Goal: Task Accomplishment & Management: Use online tool/utility

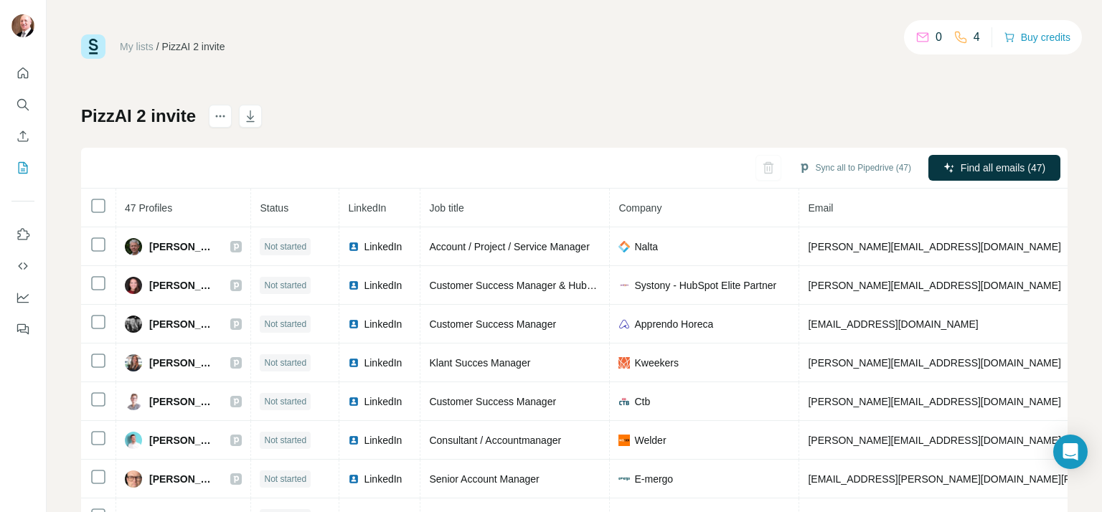
click at [131, 48] on link "My lists" at bounding box center [137, 46] width 34 height 11
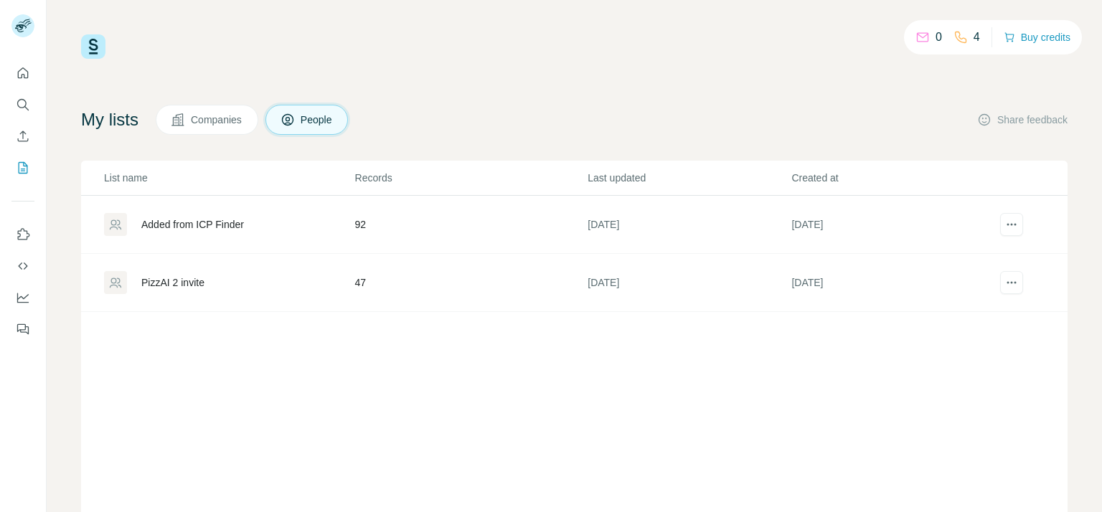
click at [222, 276] on div "PizzAI 2 invite" at bounding box center [229, 282] width 250 height 23
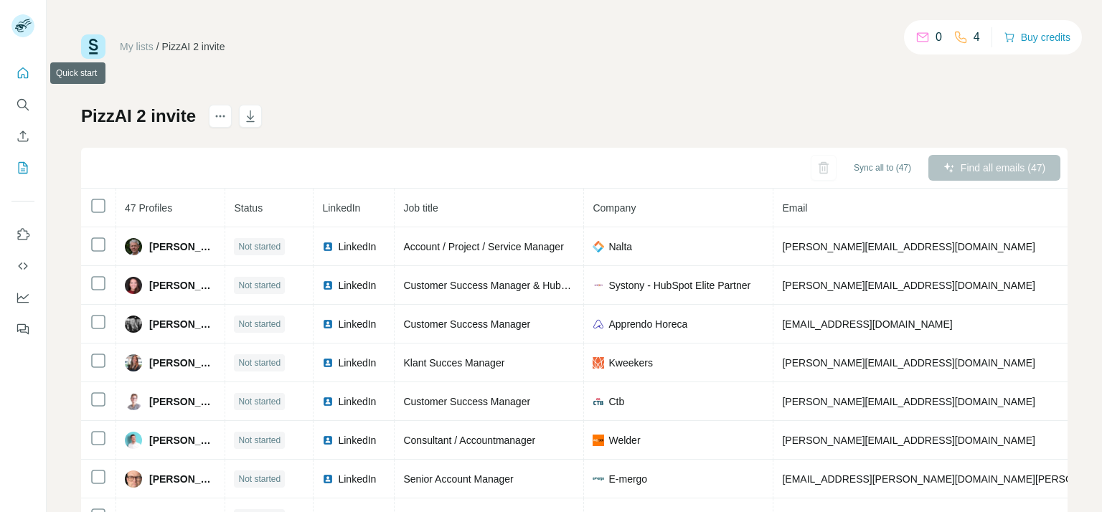
click at [26, 75] on icon "Quick start" at bounding box center [23, 73] width 14 height 14
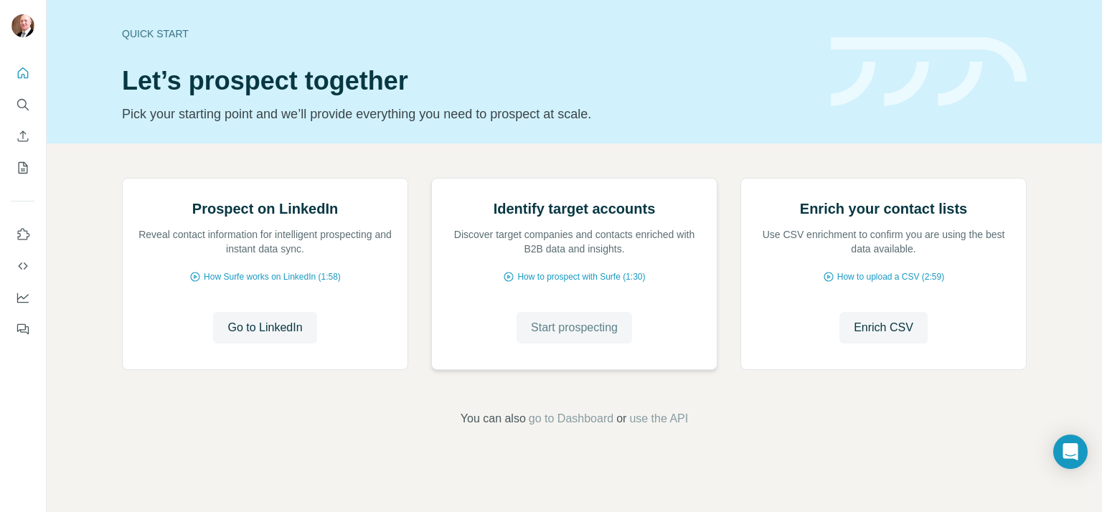
click at [580, 337] on span "Start prospecting" at bounding box center [574, 327] width 87 height 17
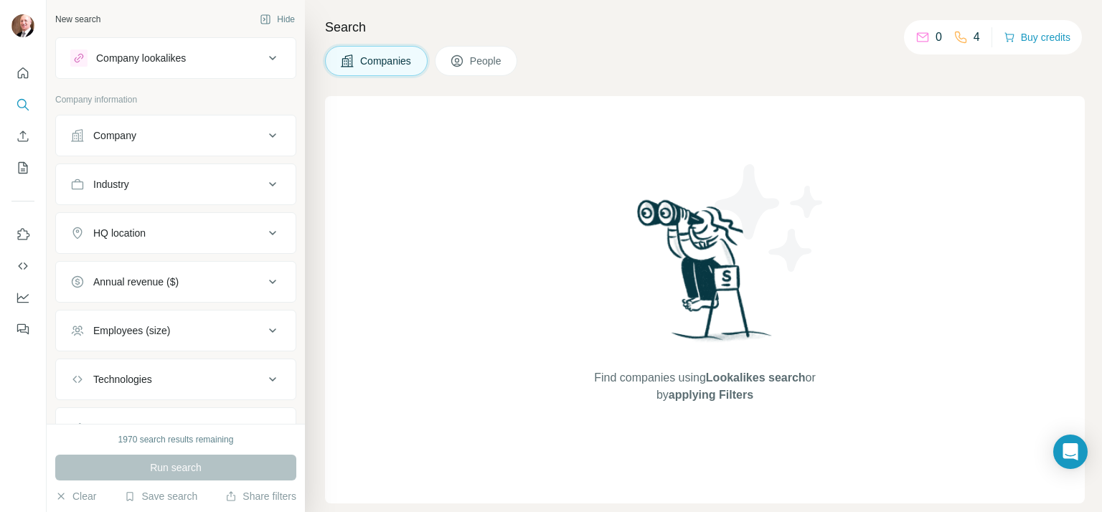
click at [482, 59] on span "People" at bounding box center [486, 61] width 33 height 14
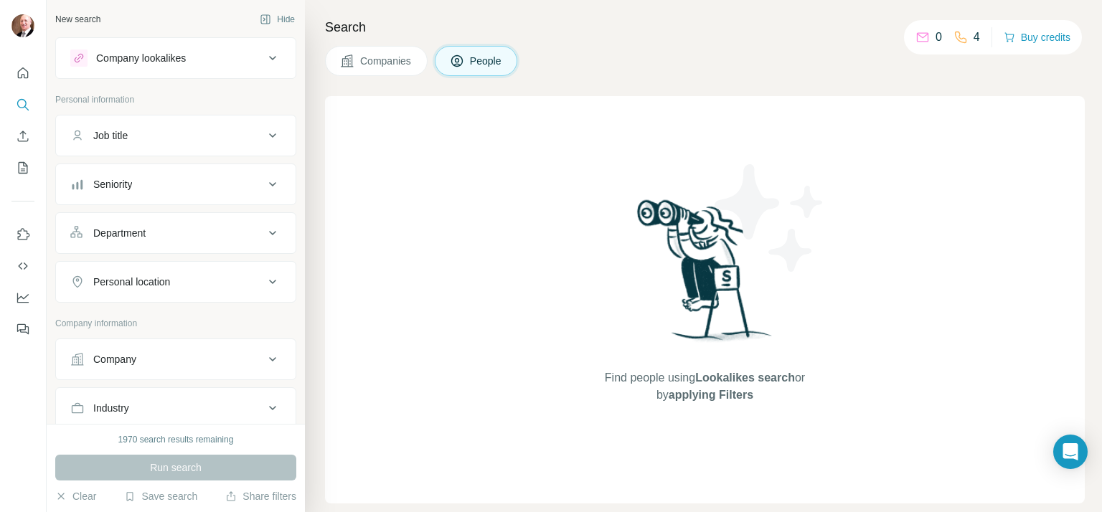
click at [182, 124] on button "Job title" at bounding box center [176, 135] width 240 height 34
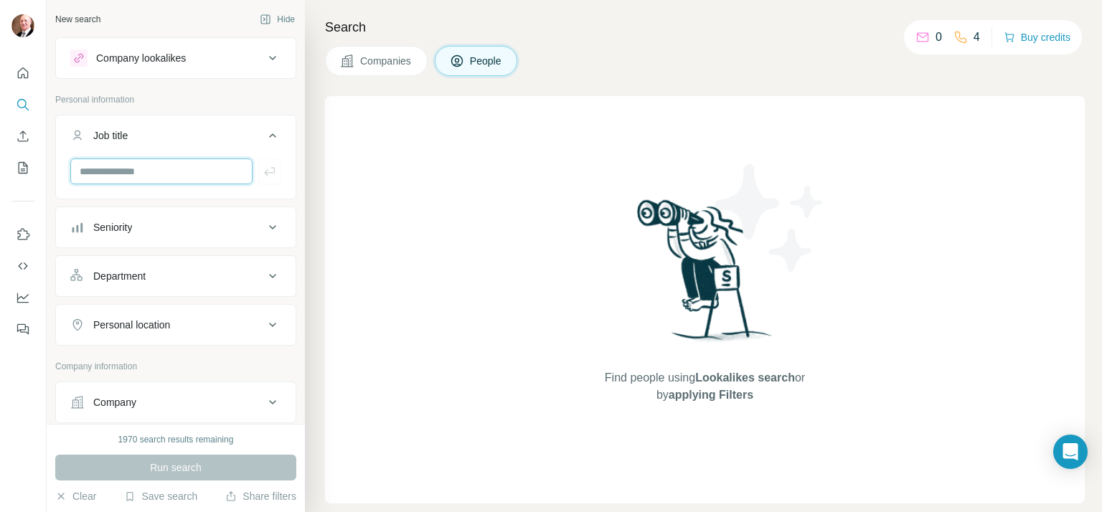
click at [169, 170] on input "text" at bounding box center [161, 172] width 182 height 26
type input "********"
click at [264, 171] on icon "button" at bounding box center [269, 171] width 11 height 9
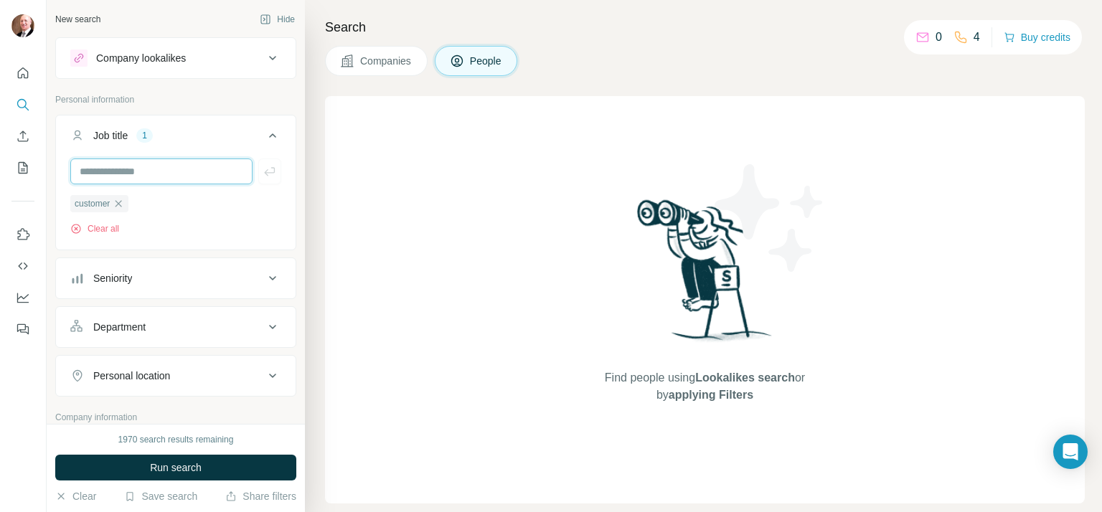
click at [143, 169] on input "text" at bounding box center [161, 172] width 182 height 26
click at [95, 225] on button "Clear all" at bounding box center [94, 228] width 49 height 13
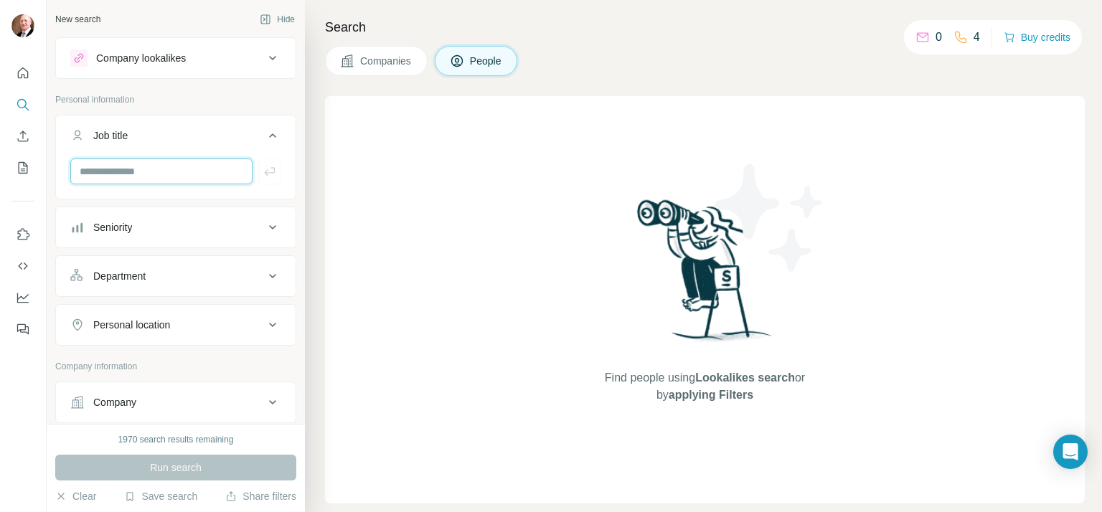
click at [109, 171] on input "text" at bounding box center [161, 172] width 182 height 26
click at [108, 269] on div "Department" at bounding box center [119, 276] width 52 height 14
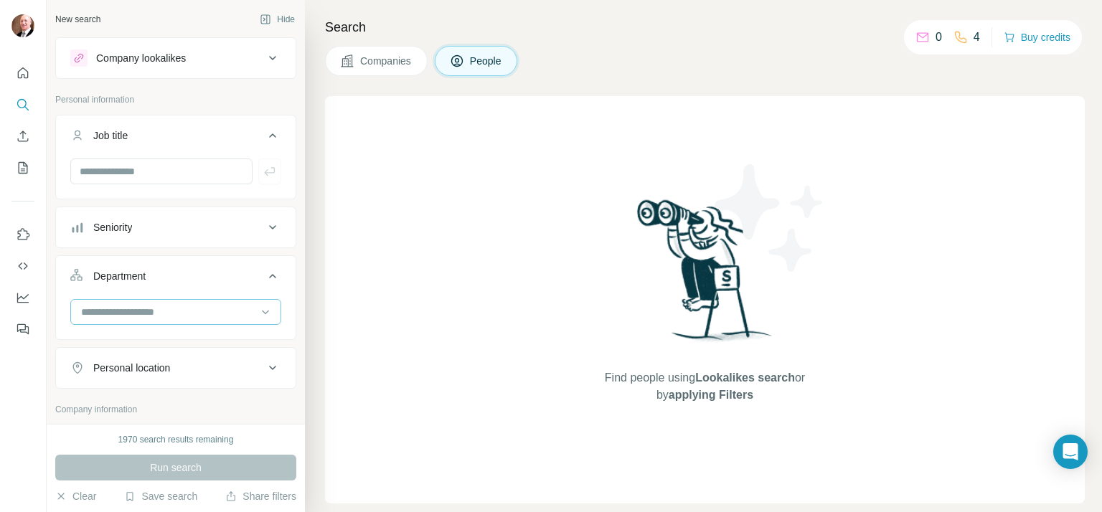
click at [108, 309] on input at bounding box center [168, 312] width 177 height 16
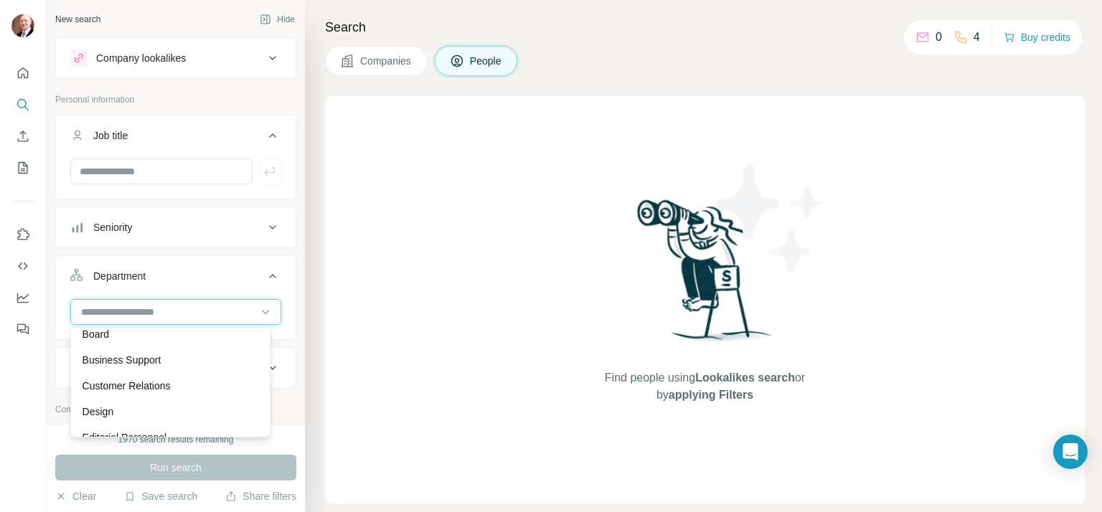
scroll to position [62, 0]
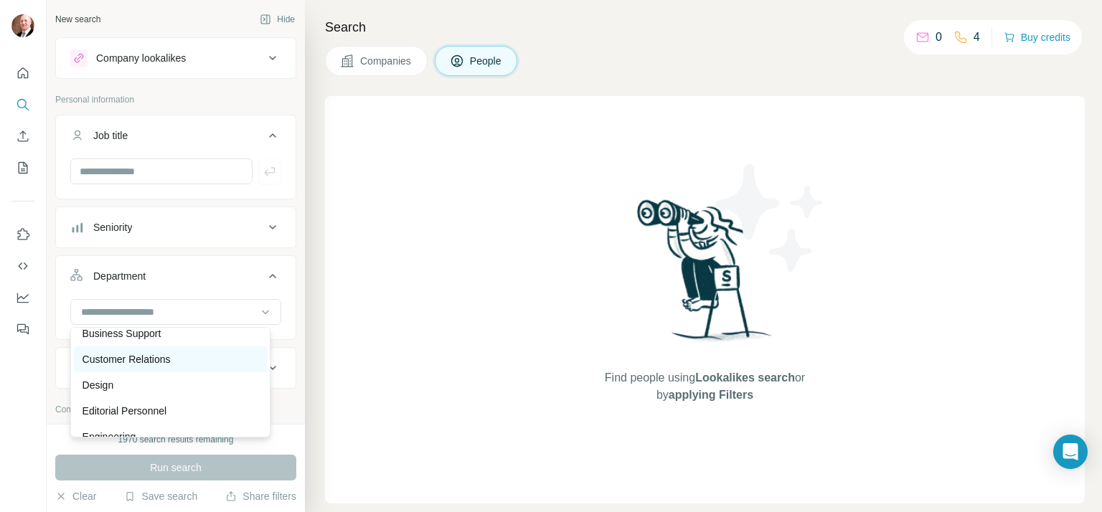
click at [169, 354] on p "Customer Relations" at bounding box center [127, 359] width 88 height 14
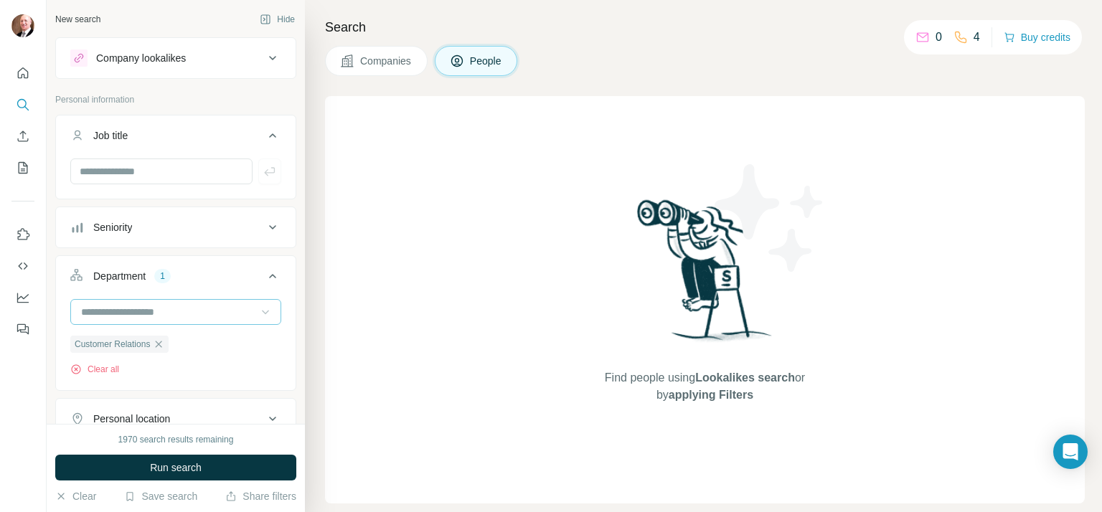
click at [258, 312] on icon at bounding box center [265, 312] width 14 height 14
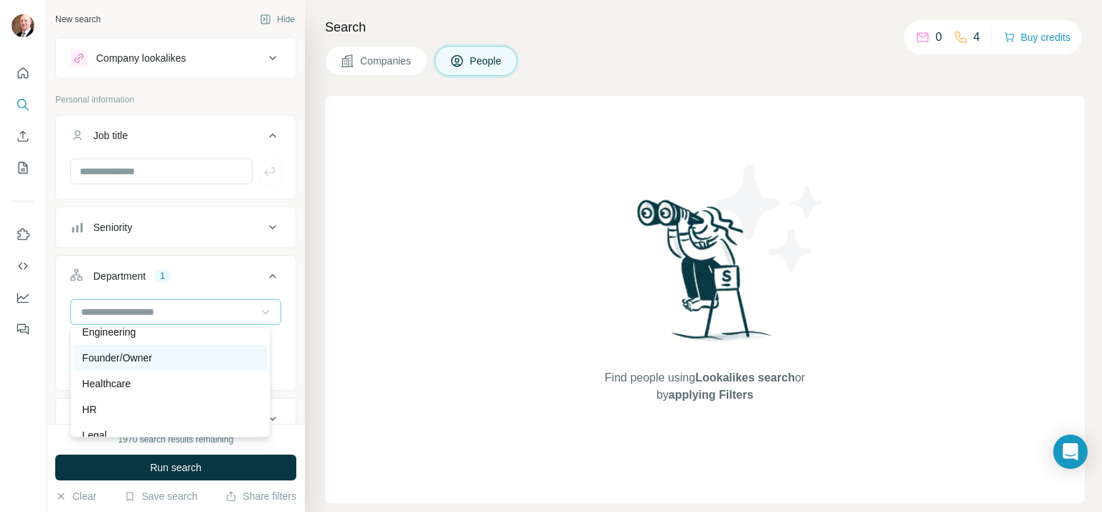
click at [132, 360] on p "Founder/Owner" at bounding box center [118, 358] width 70 height 14
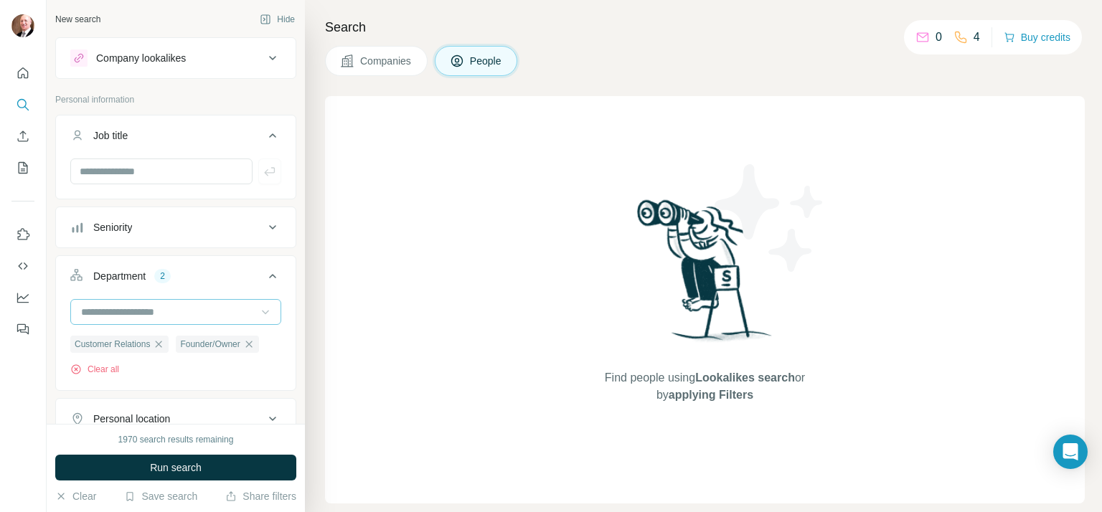
click at [258, 311] on icon at bounding box center [265, 312] width 14 height 14
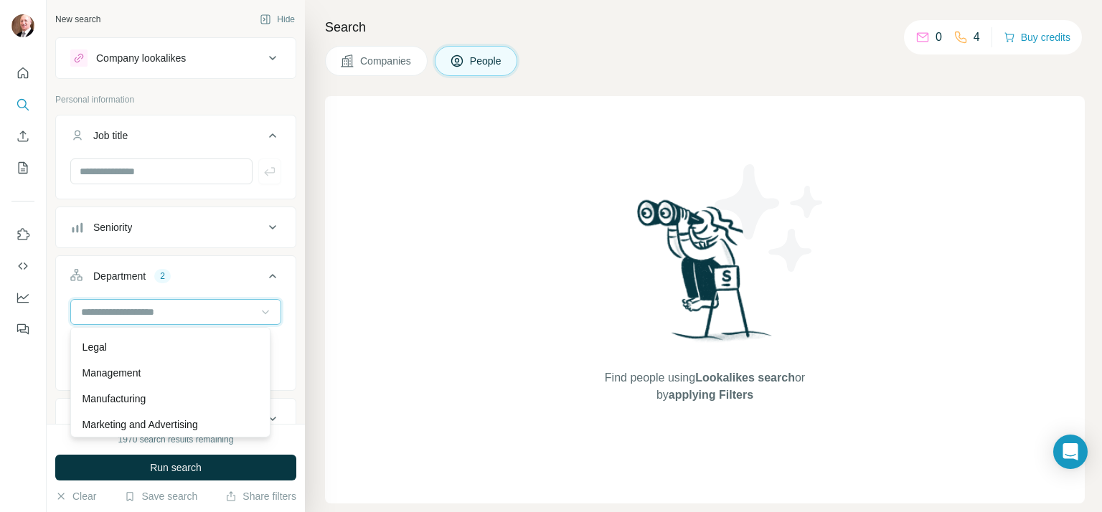
scroll to position [259, 0]
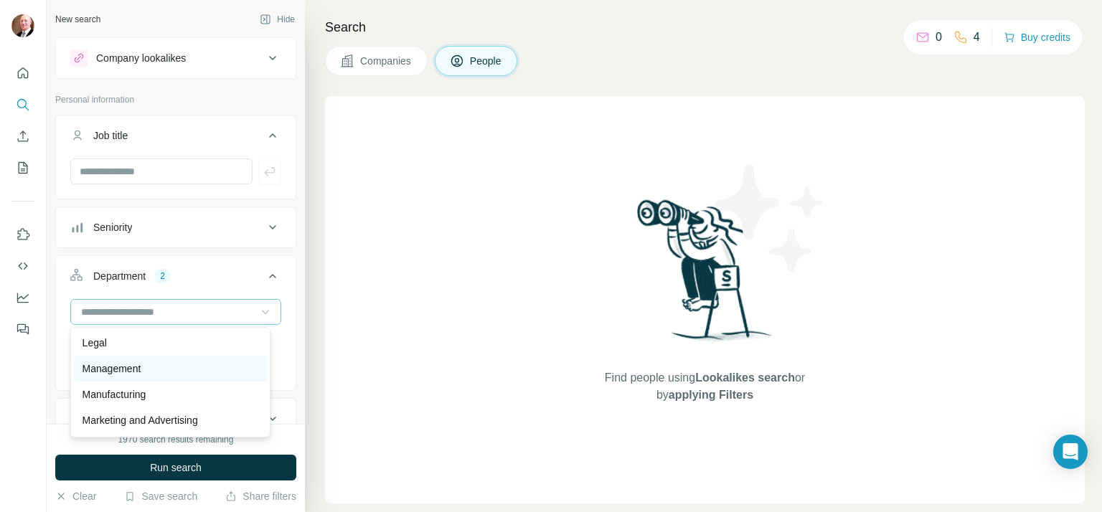
click at [164, 364] on div "Management" at bounding box center [171, 369] width 176 height 14
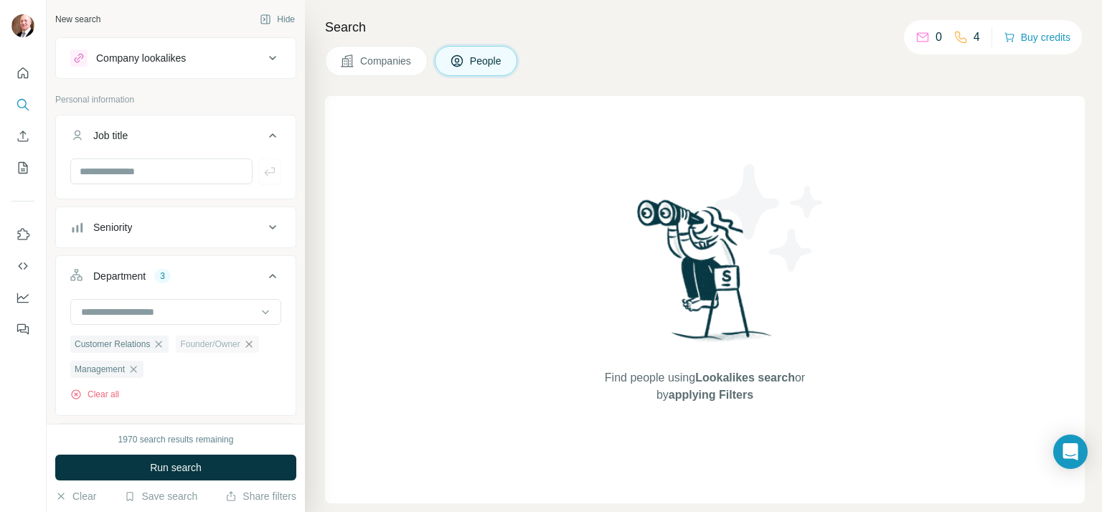
click at [252, 343] on icon "button" at bounding box center [248, 344] width 6 height 6
click at [258, 307] on icon at bounding box center [265, 312] width 14 height 14
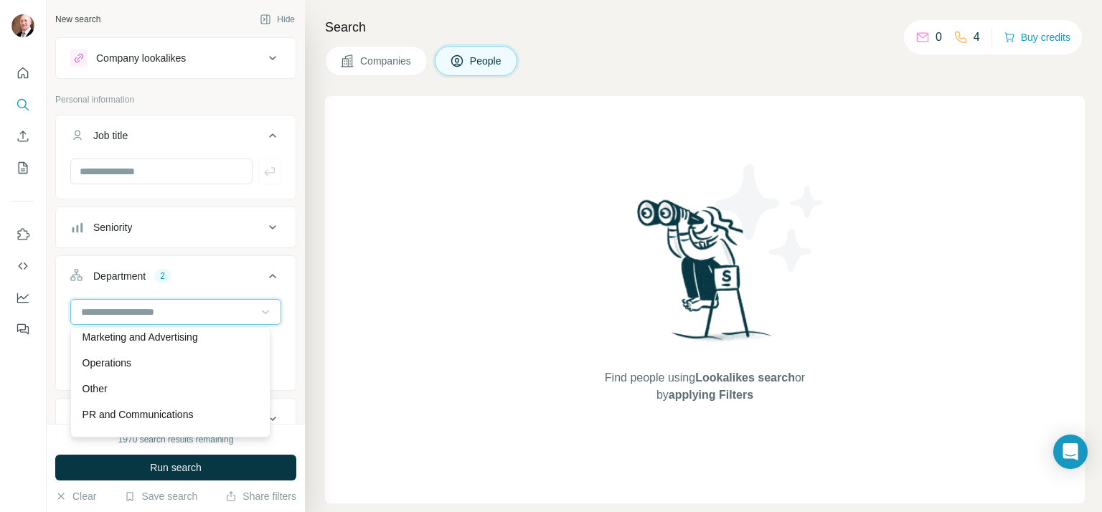
scroll to position [399, 0]
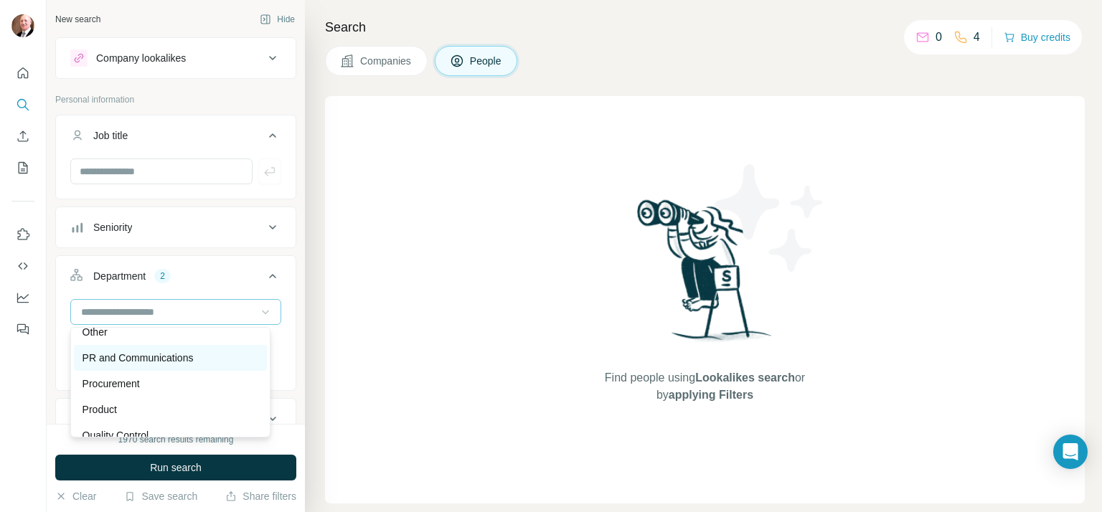
click at [165, 356] on p "PR and Communications" at bounding box center [138, 358] width 111 height 14
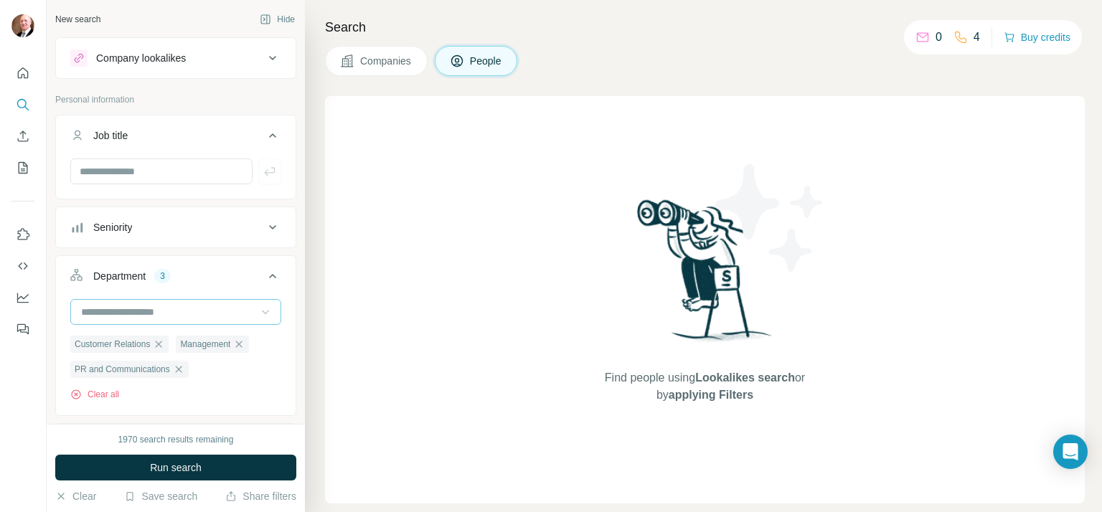
click at [258, 311] on icon at bounding box center [265, 312] width 14 height 14
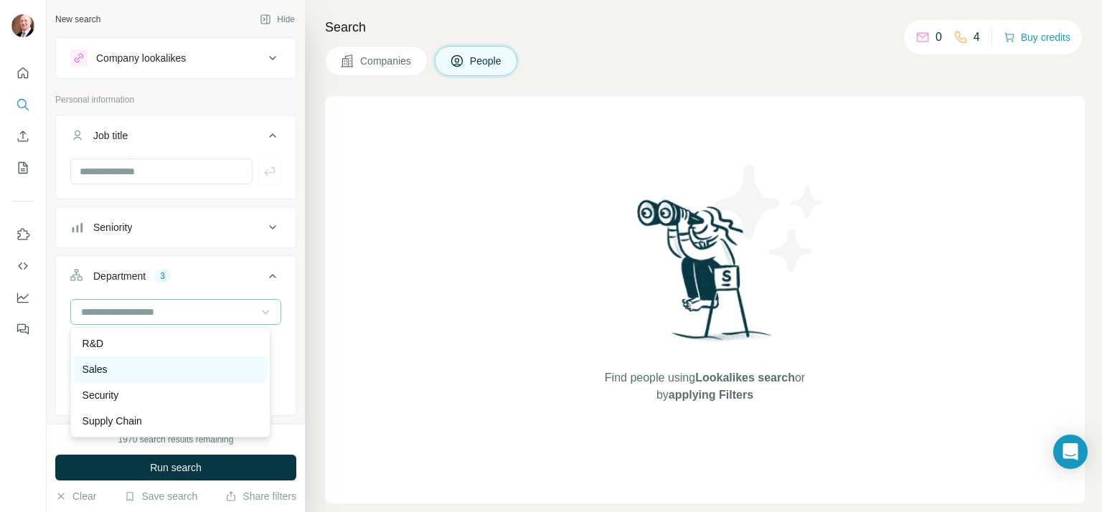
click at [115, 363] on div "Sales" at bounding box center [171, 369] width 176 height 14
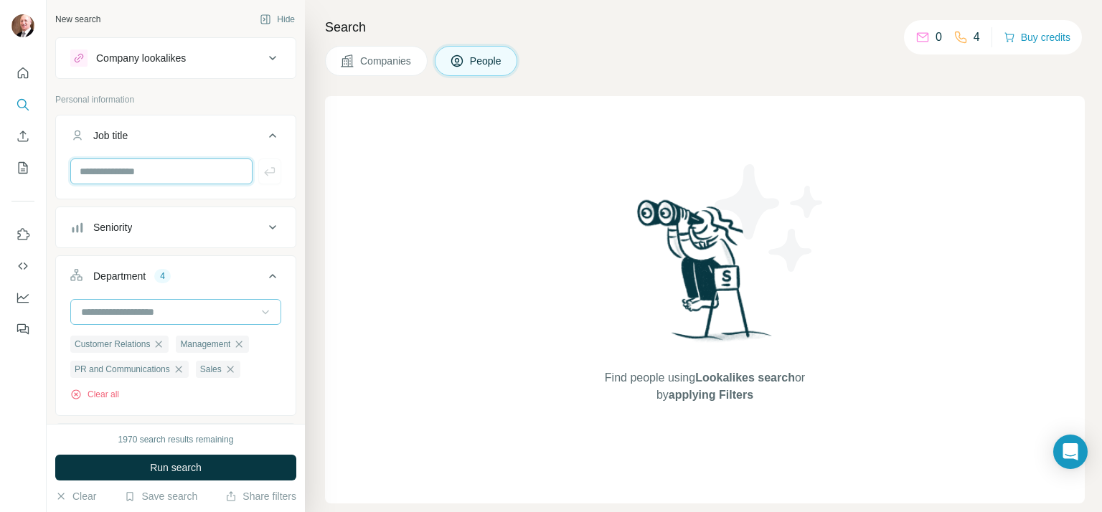
click at [230, 171] on input "text" at bounding box center [161, 172] width 182 height 26
type input "*******"
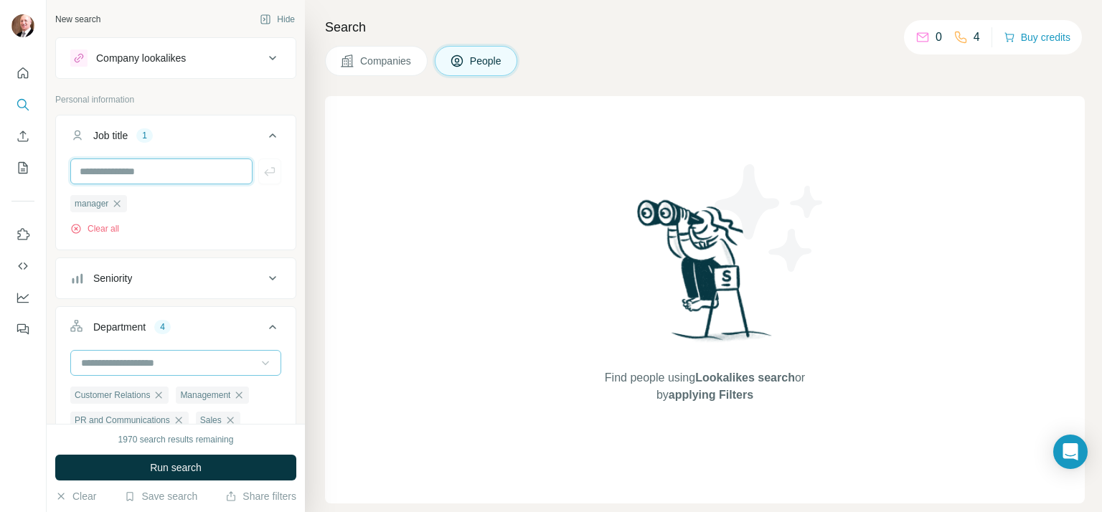
click at [204, 169] on input "text" at bounding box center [161, 172] width 182 height 26
type input "***"
type input "**********"
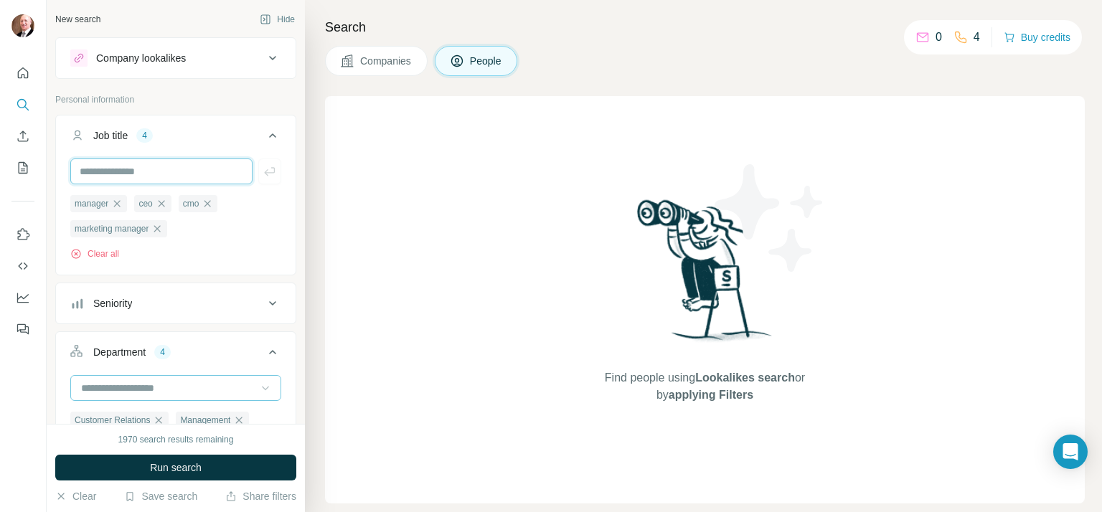
click at [204, 168] on input "text" at bounding box center [161, 172] width 182 height 26
type input "**********"
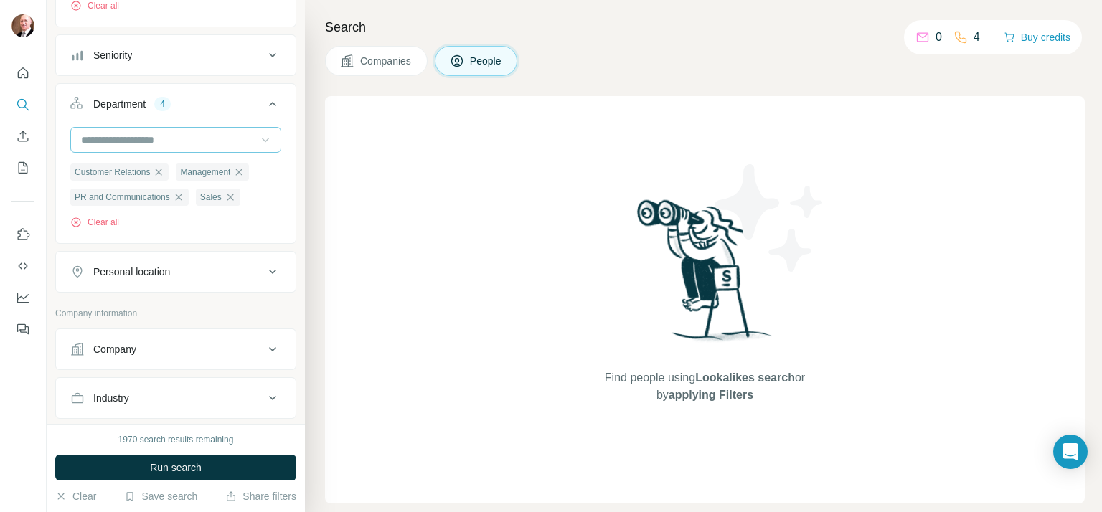
scroll to position [334, 0]
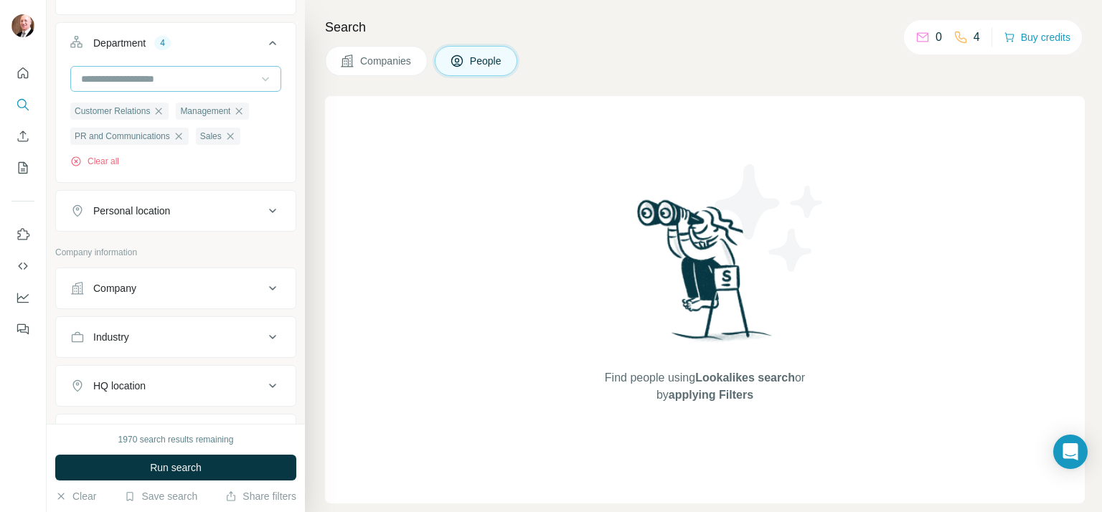
click at [198, 206] on div "Personal location" at bounding box center [167, 211] width 194 height 14
click at [169, 243] on input "text" at bounding box center [175, 247] width 211 height 26
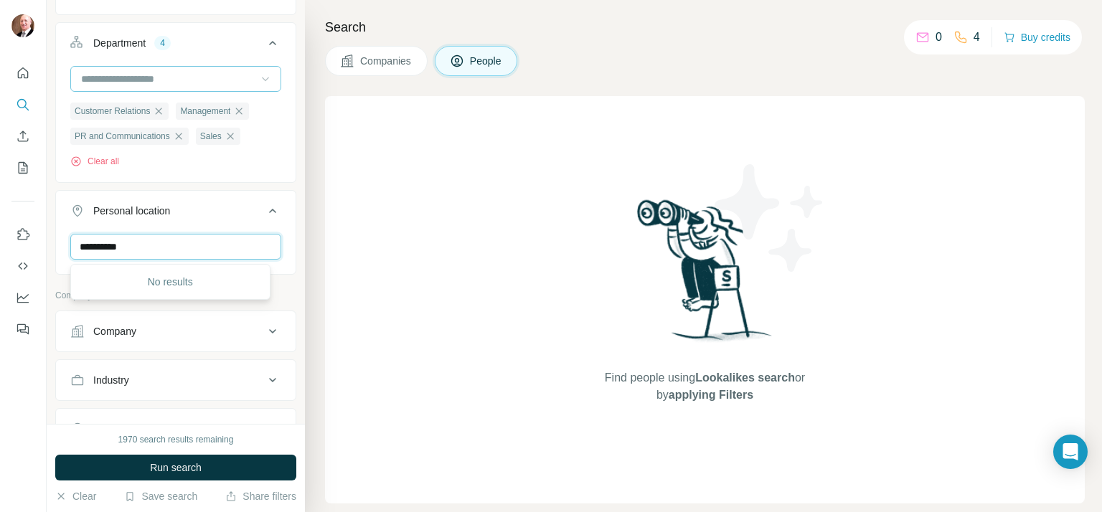
click at [207, 250] on input "*********" at bounding box center [175, 247] width 211 height 26
type input "*"
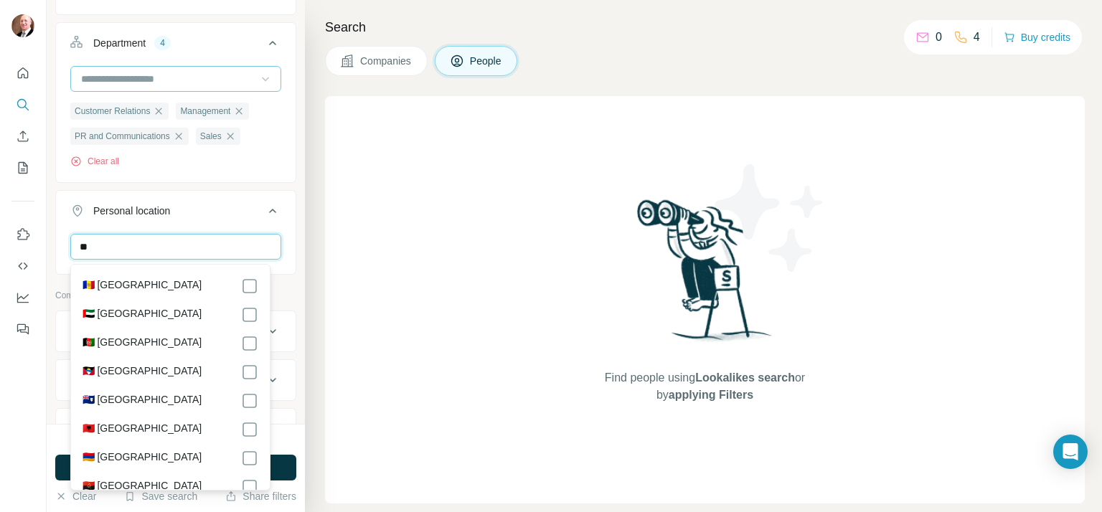
click at [166, 249] on input "**" at bounding box center [175, 247] width 211 height 26
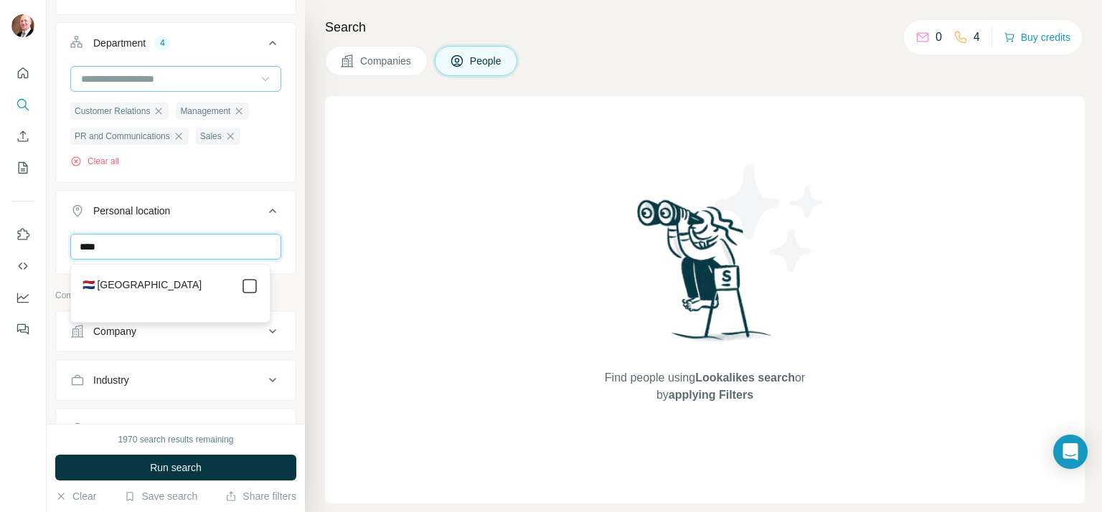
type input "****"
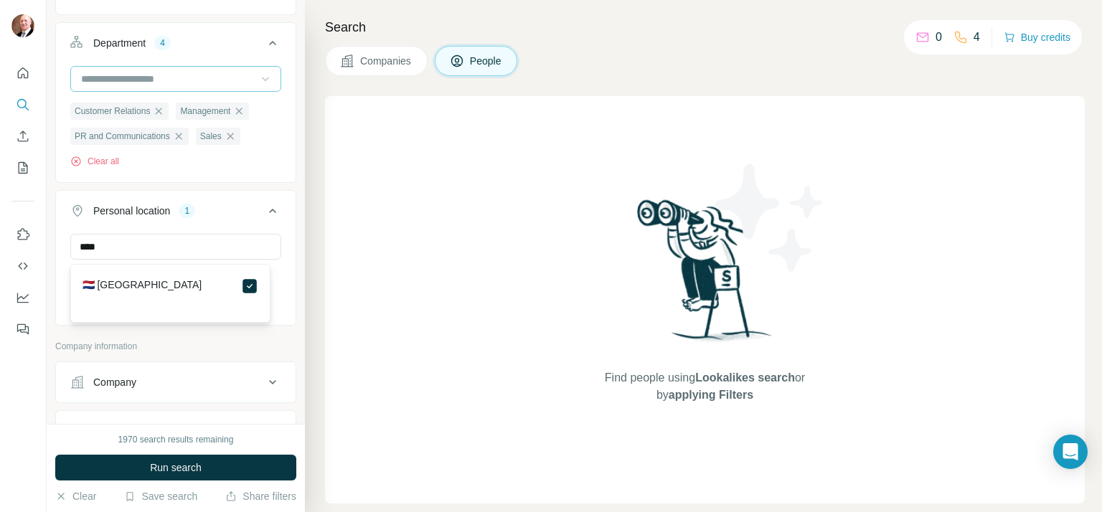
click at [456, 285] on div "Find people using Lookalikes search or by applying Filters" at bounding box center [705, 300] width 760 height 408
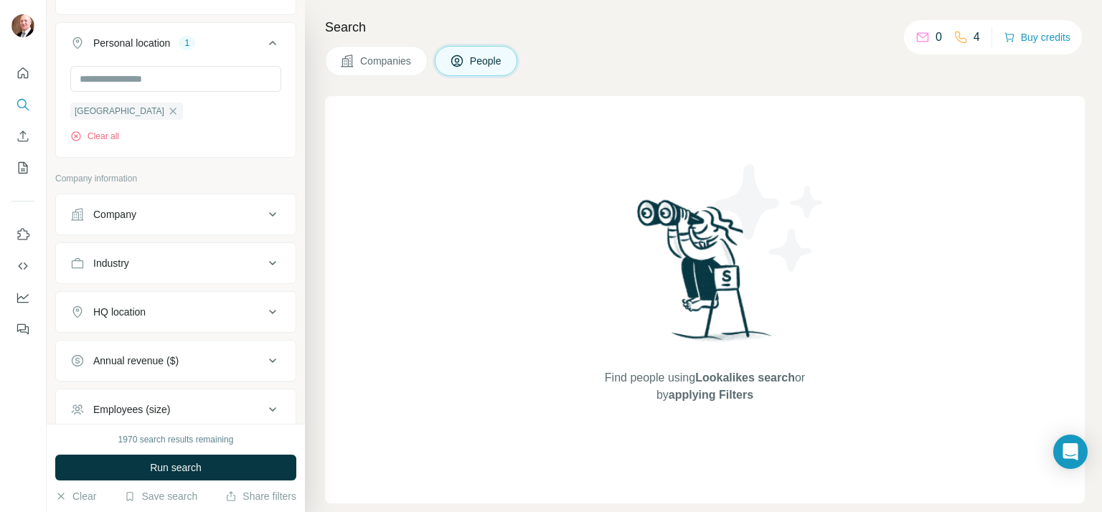
click at [264, 216] on icon at bounding box center [272, 214] width 17 height 17
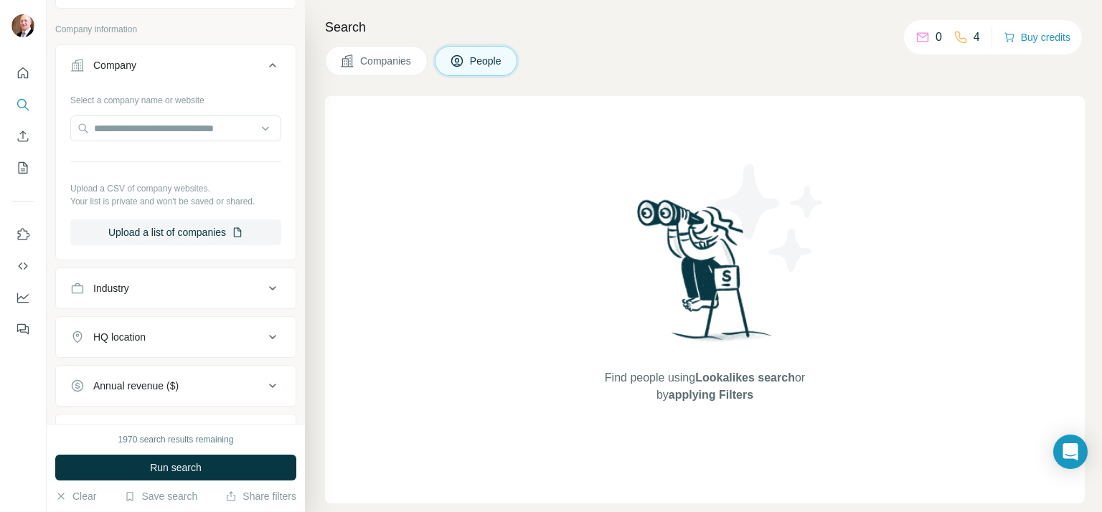
scroll to position [669, 0]
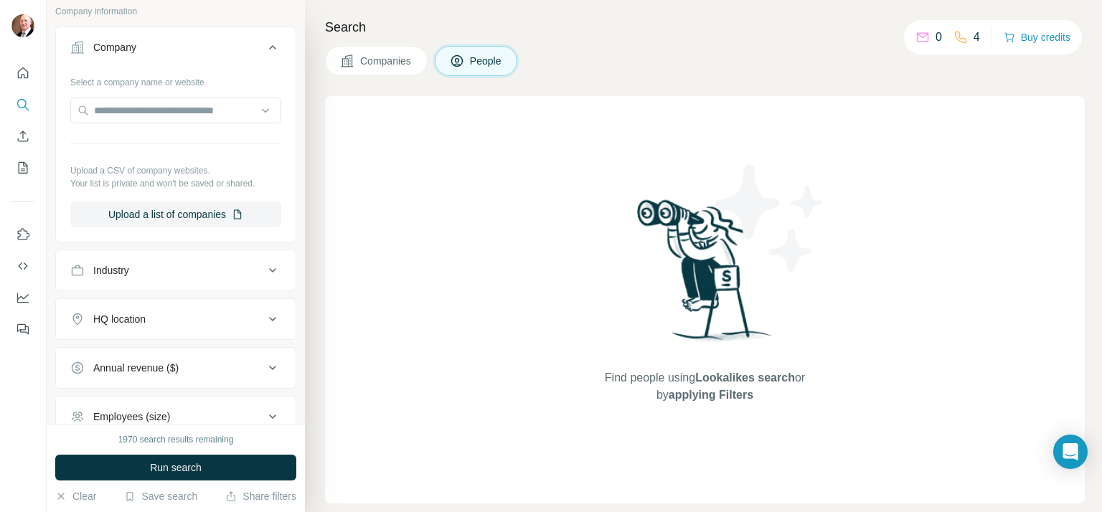
click at [264, 269] on icon at bounding box center [272, 270] width 17 height 17
click at [212, 298] on div at bounding box center [168, 306] width 177 height 24
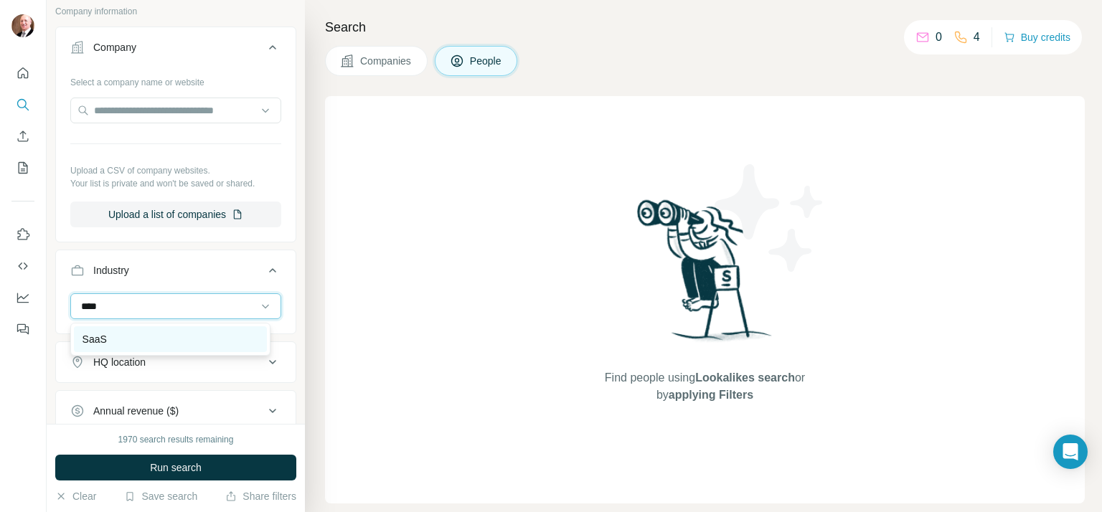
type input "****"
click at [110, 339] on div "SaaS" at bounding box center [171, 339] width 176 height 14
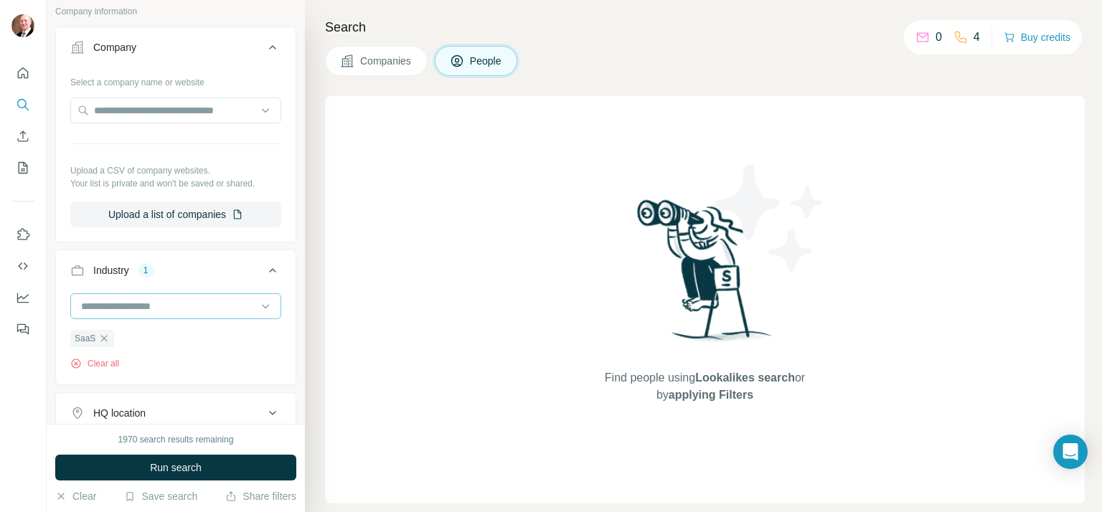
scroll to position [837, 0]
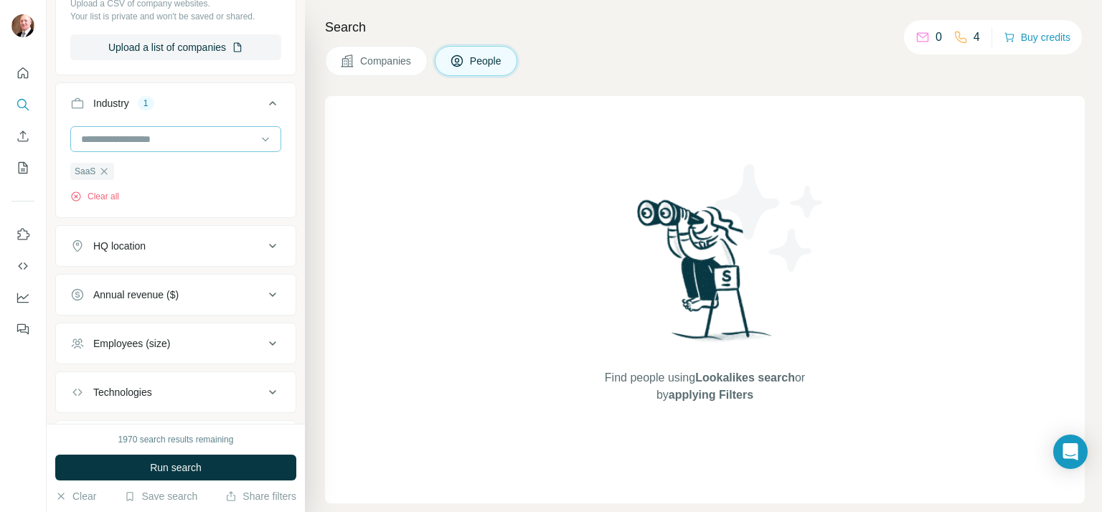
click at [160, 138] on input at bounding box center [168, 139] width 177 height 16
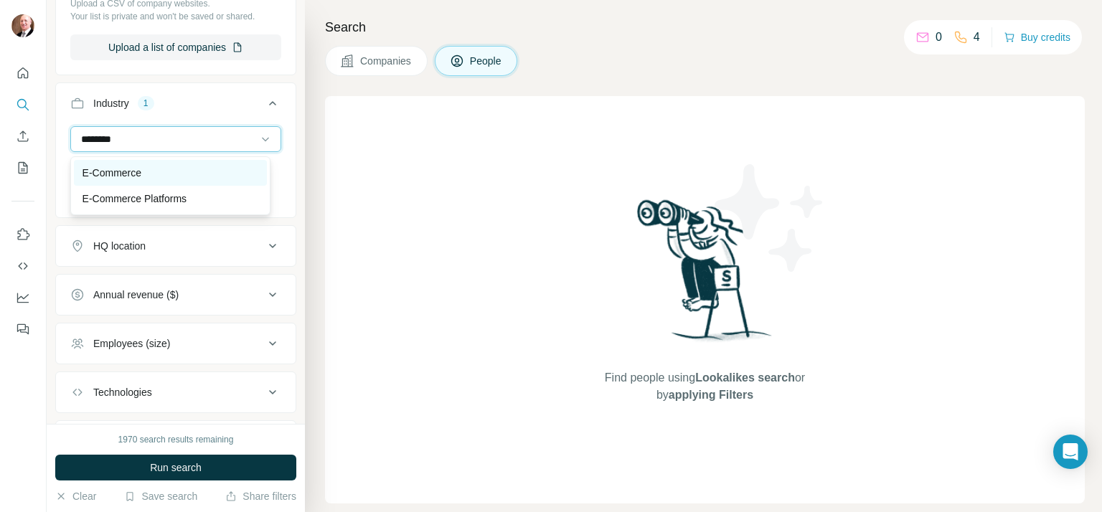
type input "********"
click at [156, 166] on div "E-Commerce" at bounding box center [171, 173] width 176 height 14
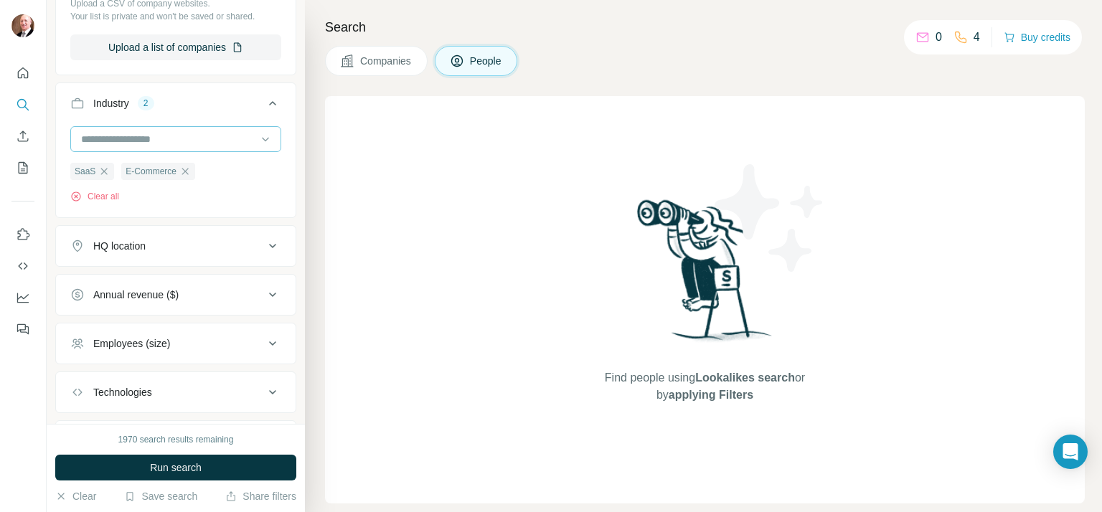
click at [156, 133] on input at bounding box center [168, 139] width 177 height 16
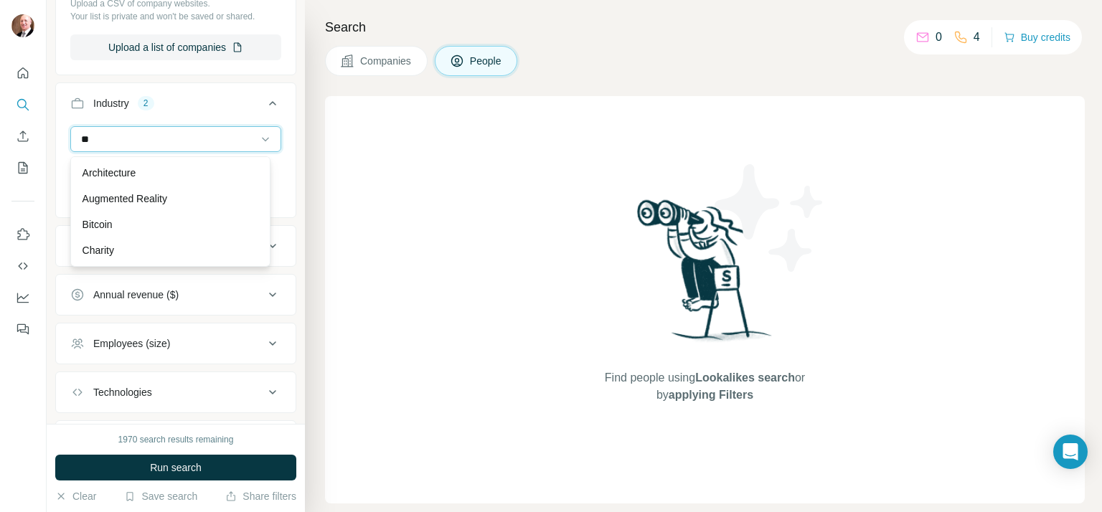
type input "*"
type input "**"
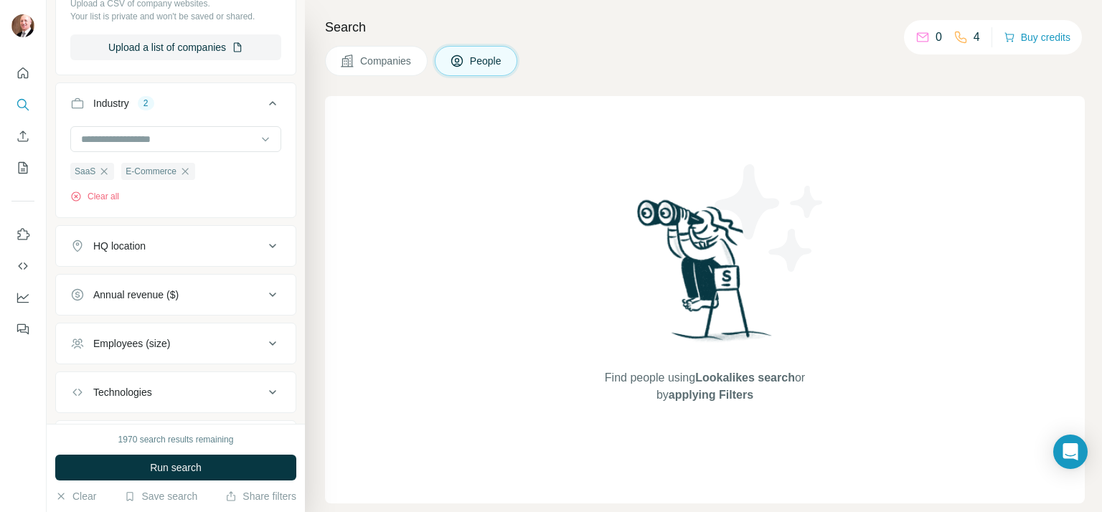
click at [374, 221] on div "Find people using Lookalikes search or by applying Filters" at bounding box center [705, 300] width 760 height 408
click at [264, 248] on icon at bounding box center [272, 245] width 17 height 17
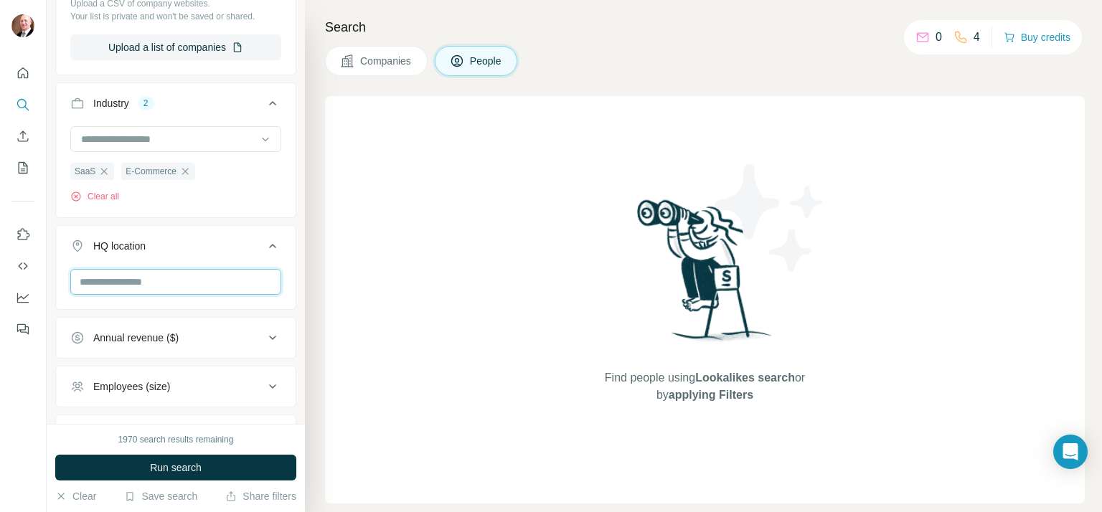
click at [196, 283] on input "text" at bounding box center [175, 282] width 211 height 26
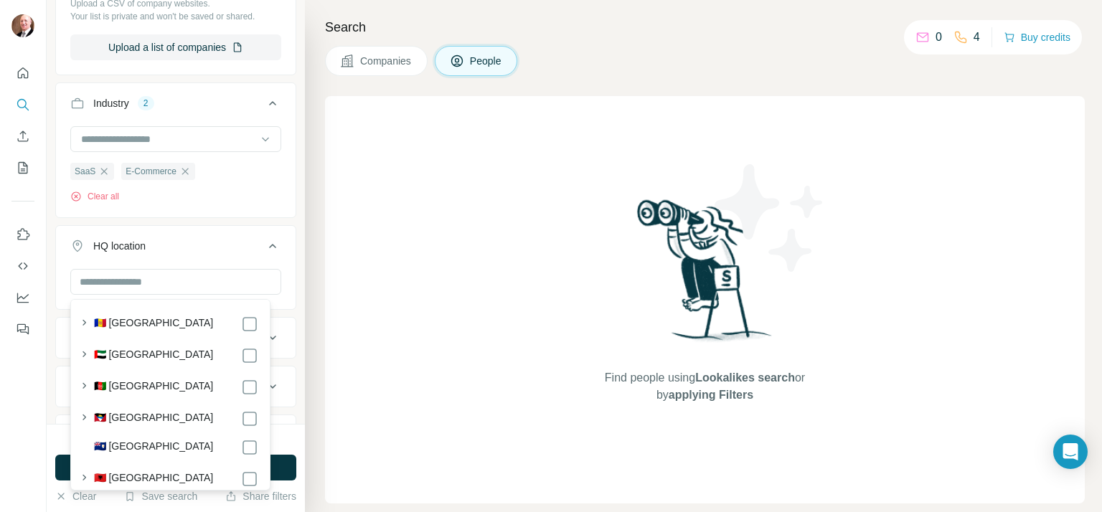
click at [370, 243] on div "Find people using Lookalikes search or by applying Filters" at bounding box center [705, 300] width 760 height 408
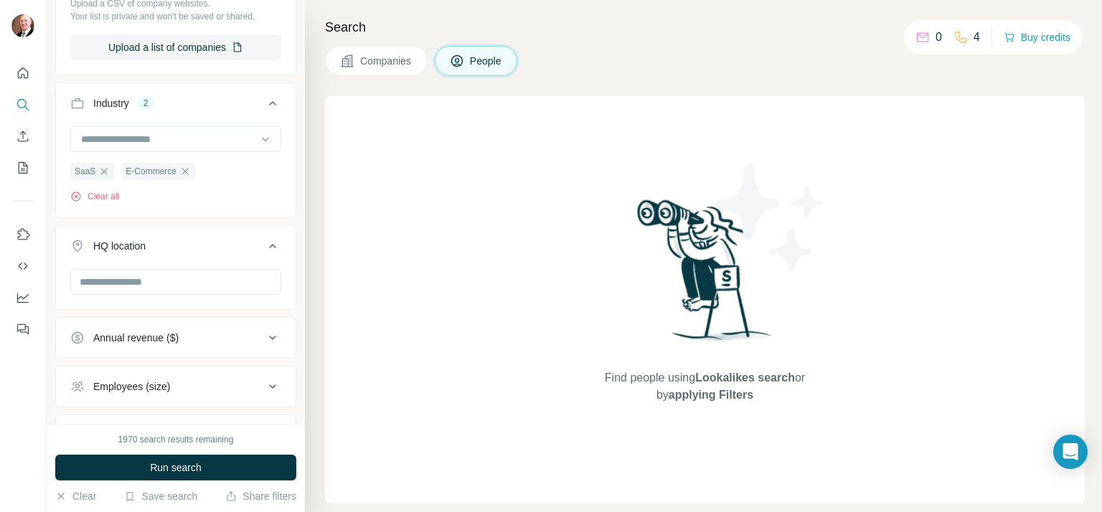
click at [253, 385] on div "Employees (size)" at bounding box center [167, 387] width 194 height 14
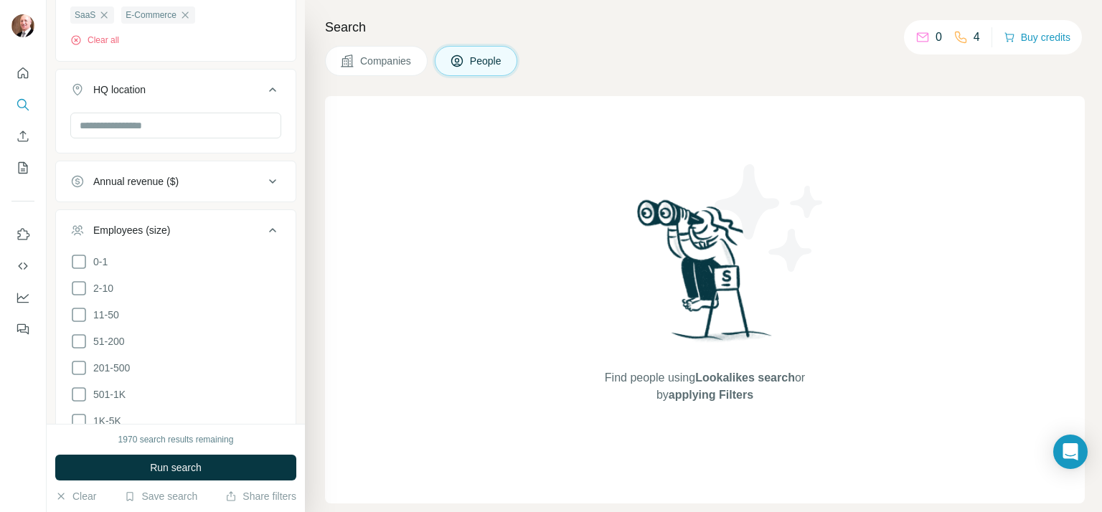
scroll to position [1004, 0]
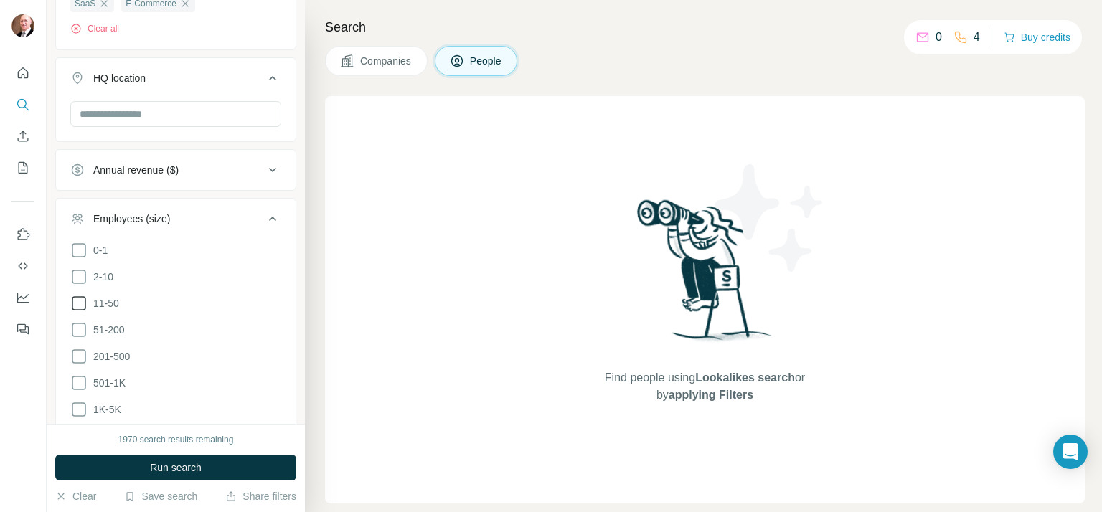
click at [77, 301] on icon at bounding box center [78, 303] width 17 height 17
click at [77, 329] on icon at bounding box center [78, 329] width 17 height 17
click at [80, 359] on icon at bounding box center [78, 356] width 17 height 17
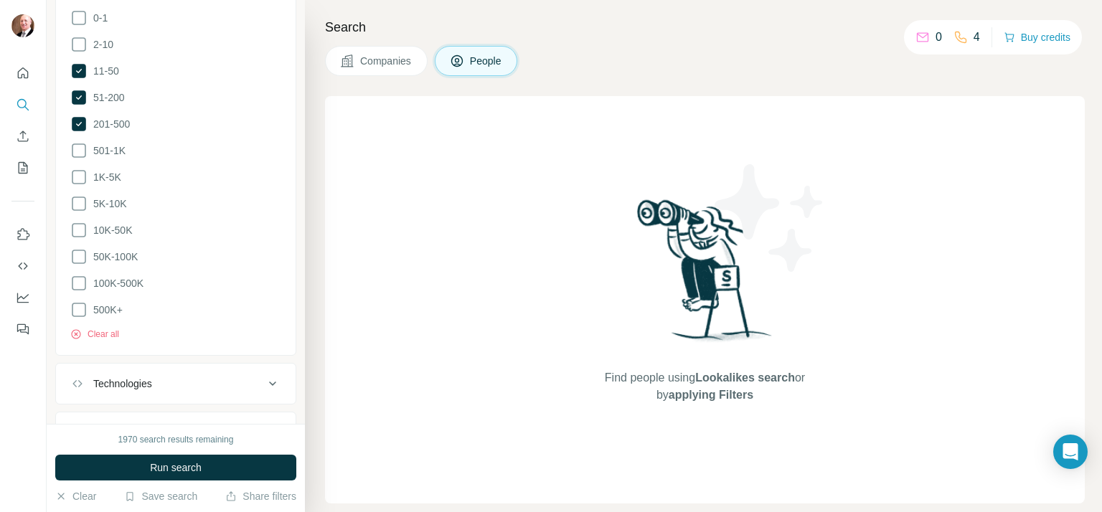
scroll to position [1305, 0]
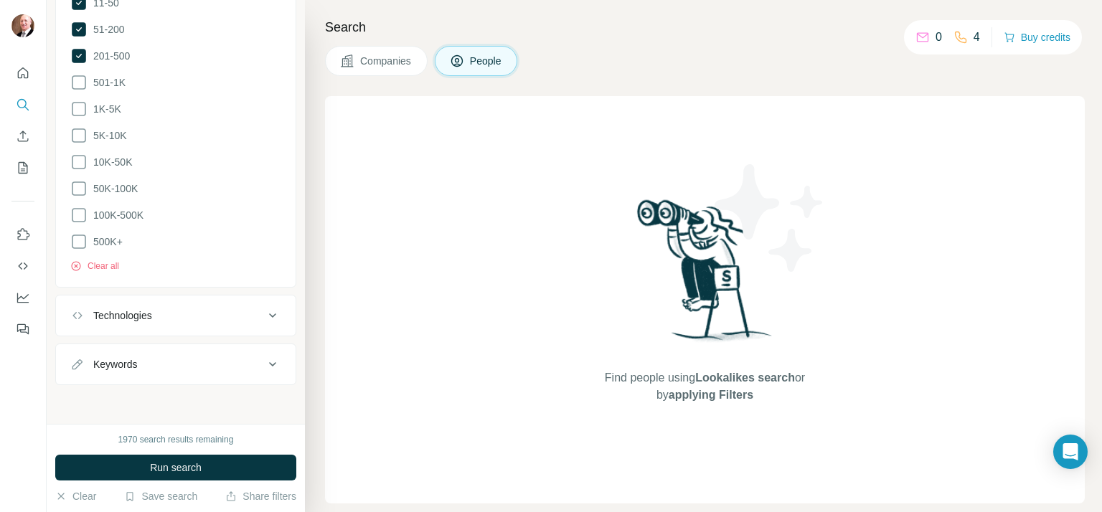
click at [245, 314] on div "Technologies" at bounding box center [167, 316] width 194 height 14
click at [178, 349] on input "text" at bounding box center [175, 352] width 211 height 26
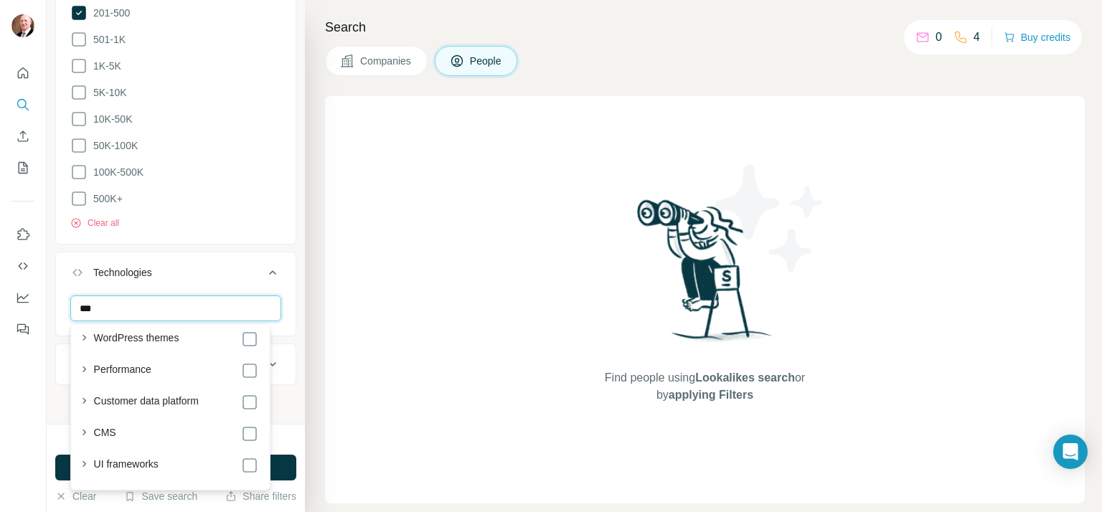
scroll to position [334, 0]
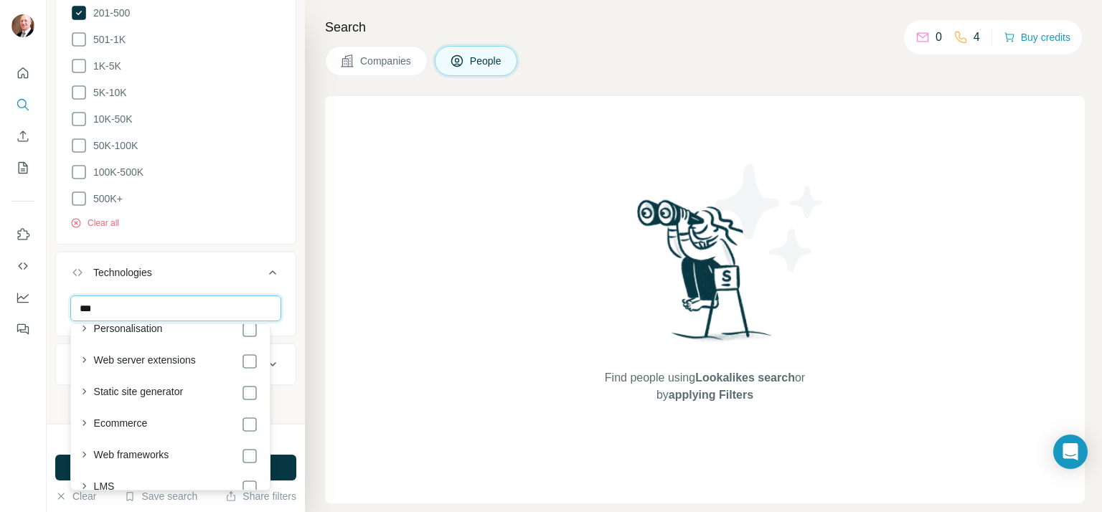
type input "**"
click at [415, 299] on div "Find people using Lookalikes search or by applying Filters" at bounding box center [705, 300] width 760 height 408
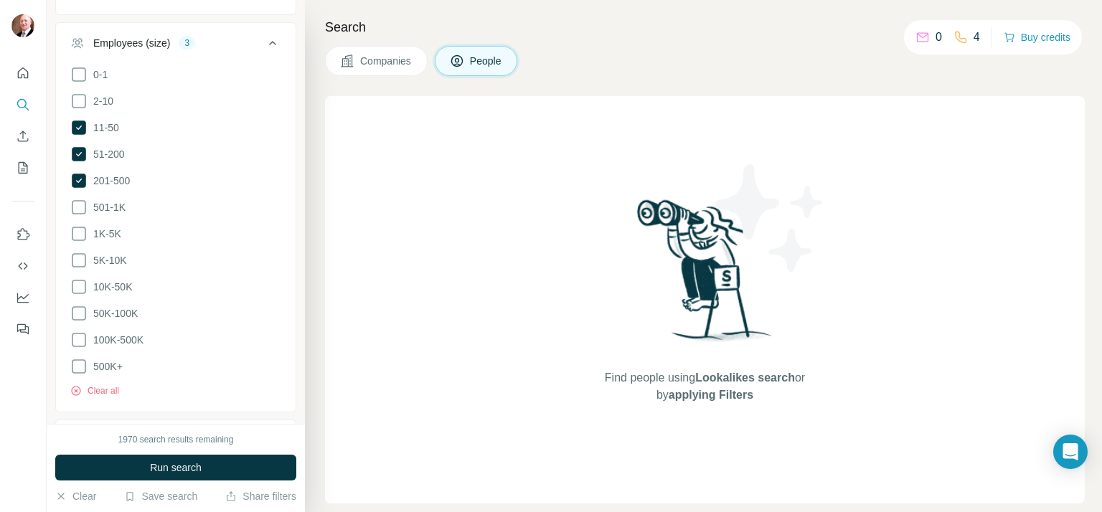
scroll to position [846, 0]
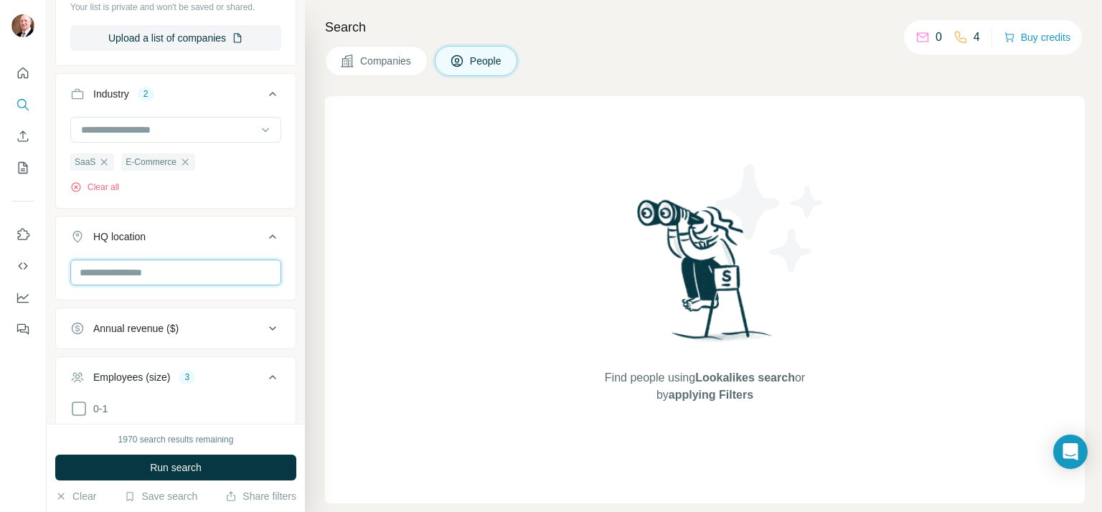
click at [227, 268] on input "text" at bounding box center [175, 273] width 211 height 26
click at [95, 271] on input "********" at bounding box center [175, 273] width 211 height 26
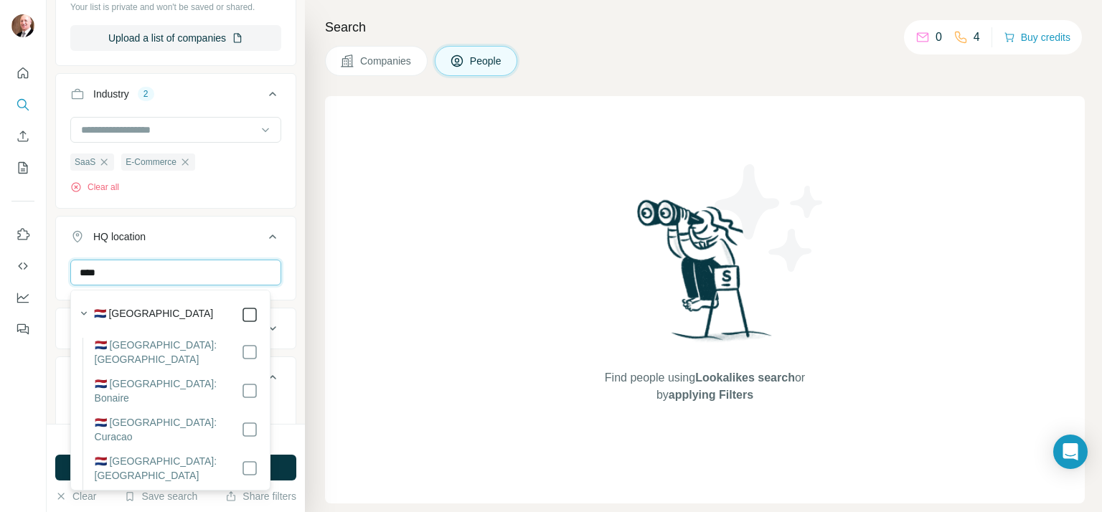
type input "****"
click at [131, 312] on label "🇳🇱 [GEOGRAPHIC_DATA]" at bounding box center [154, 314] width 120 height 17
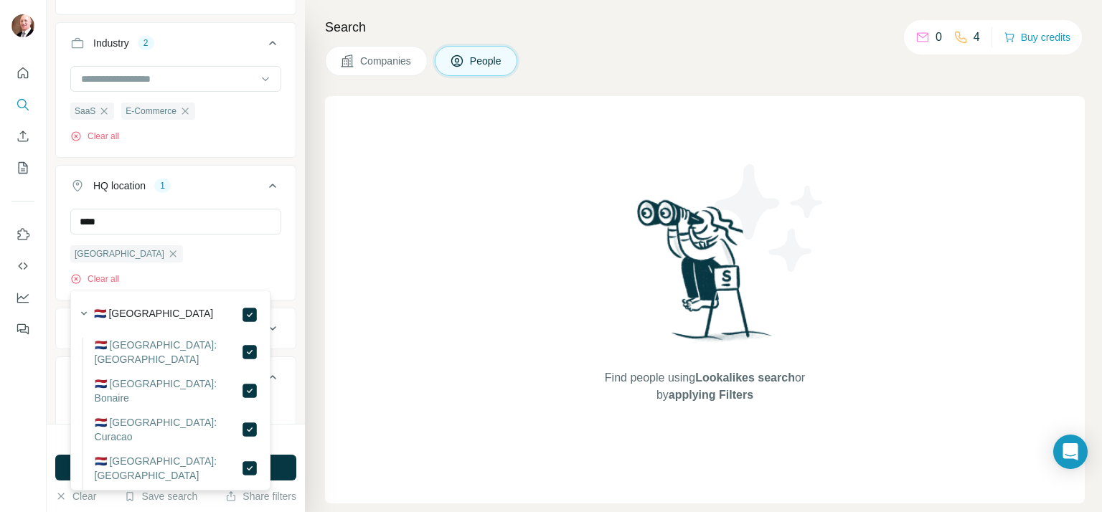
scroll to position [794, 0]
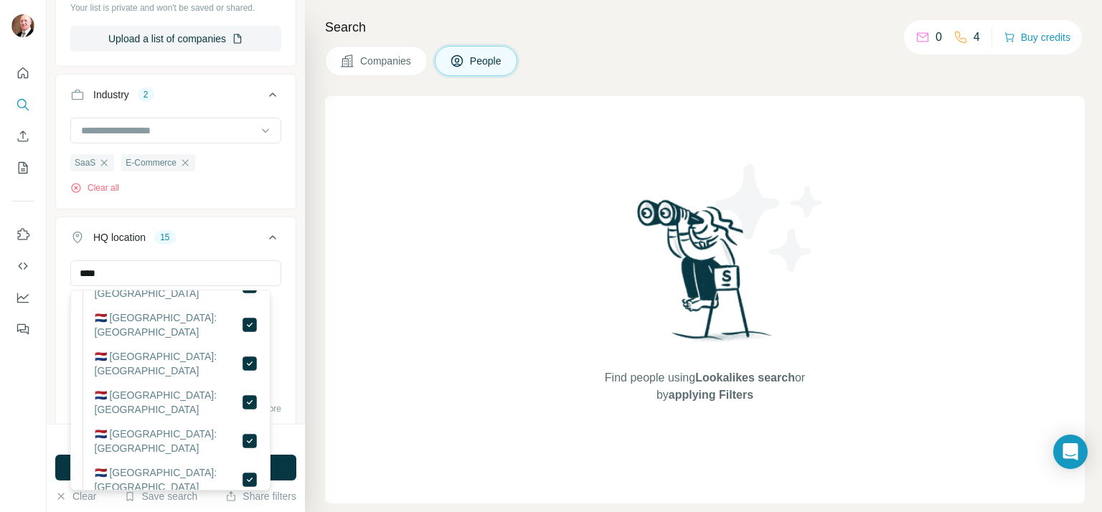
scroll to position [334, 0]
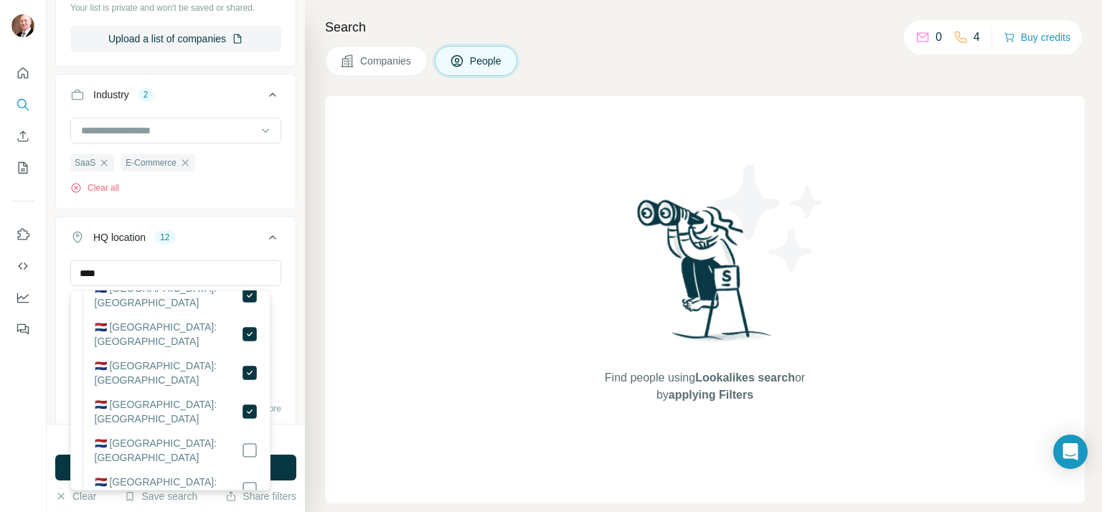
scroll to position [396, 0]
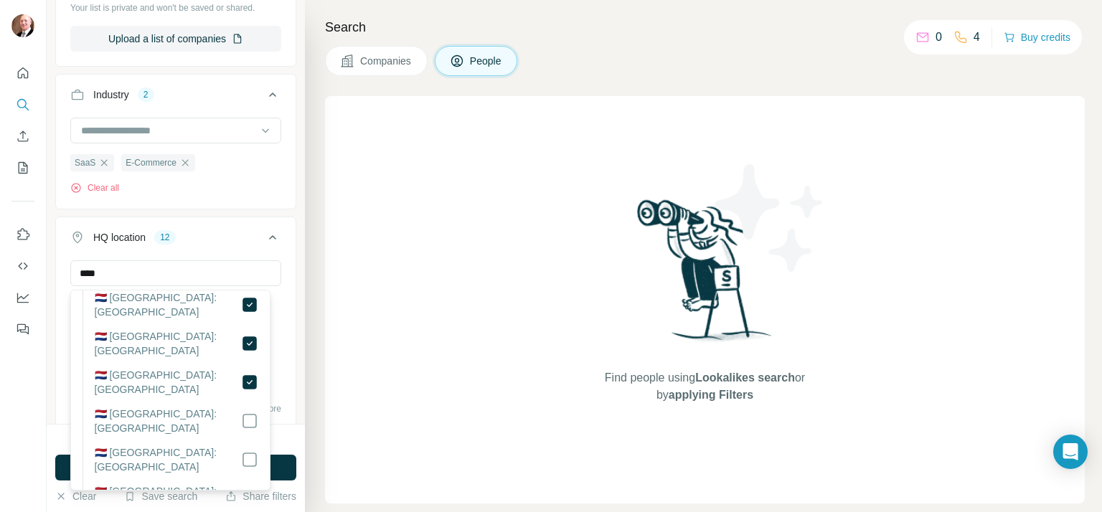
click at [351, 388] on div "Find people using Lookalikes search or by applying Filters" at bounding box center [705, 300] width 760 height 408
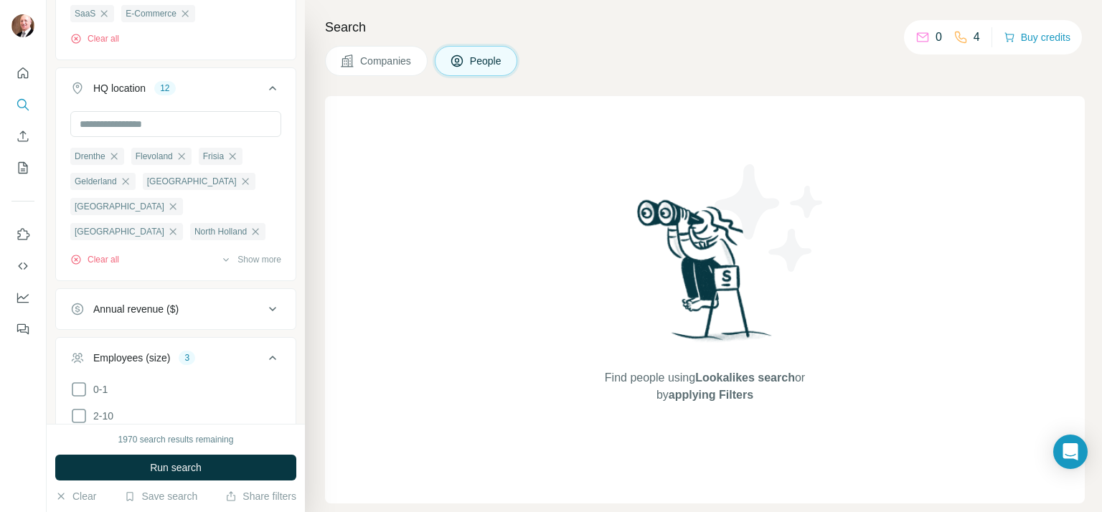
scroll to position [961, 0]
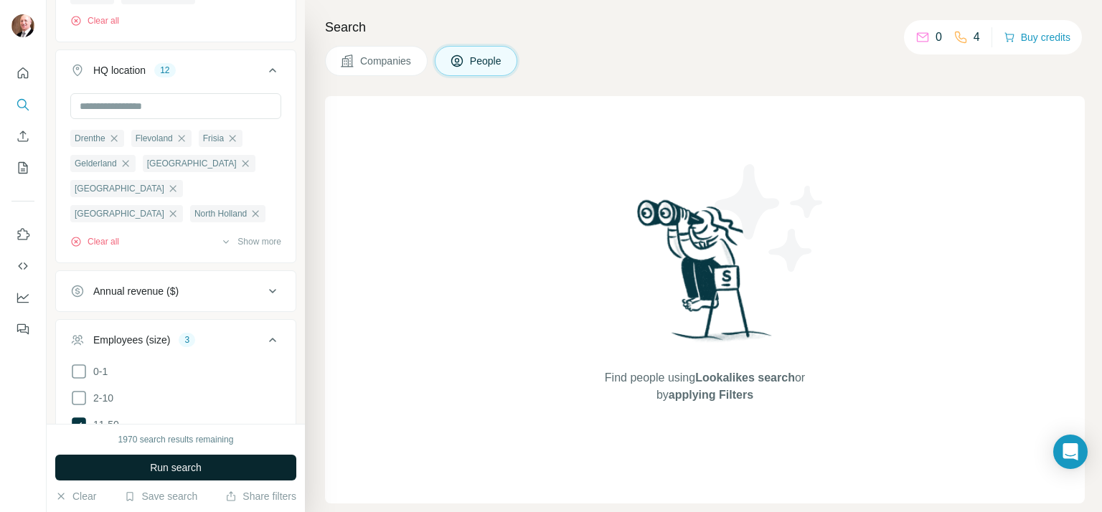
click at [188, 464] on span "Run search" at bounding box center [176, 468] width 52 height 14
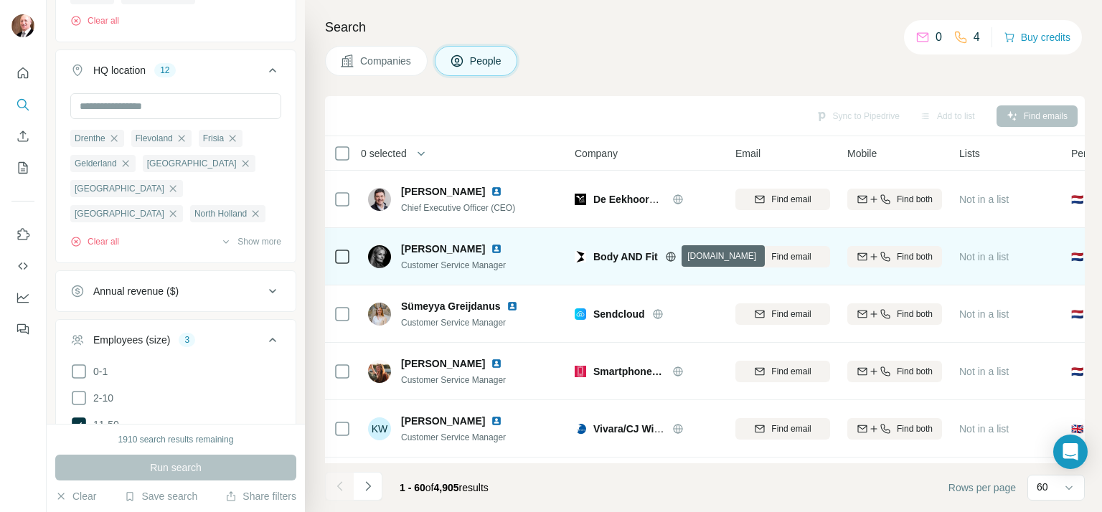
click at [670, 255] on icon at bounding box center [670, 256] width 11 height 11
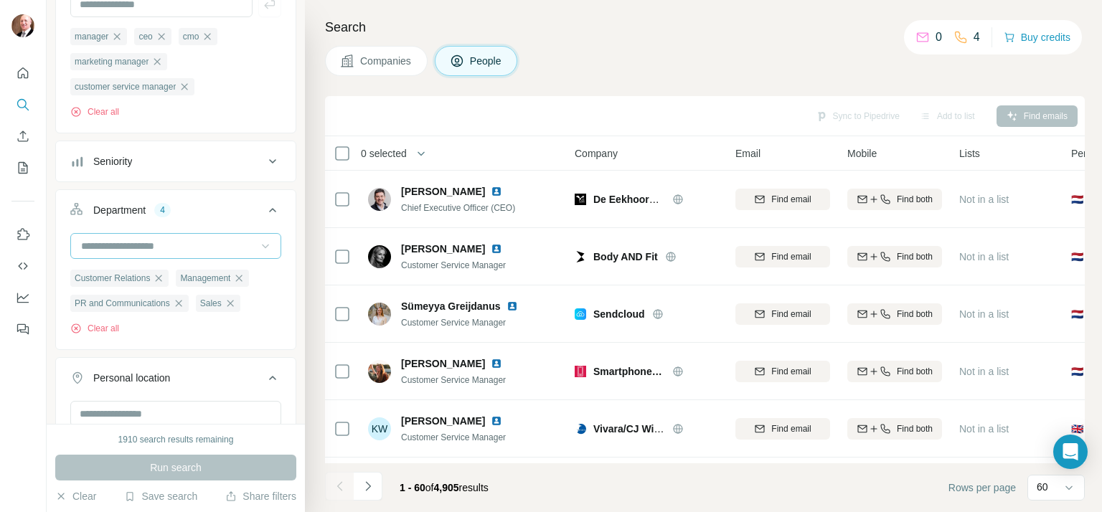
scroll to position [334, 0]
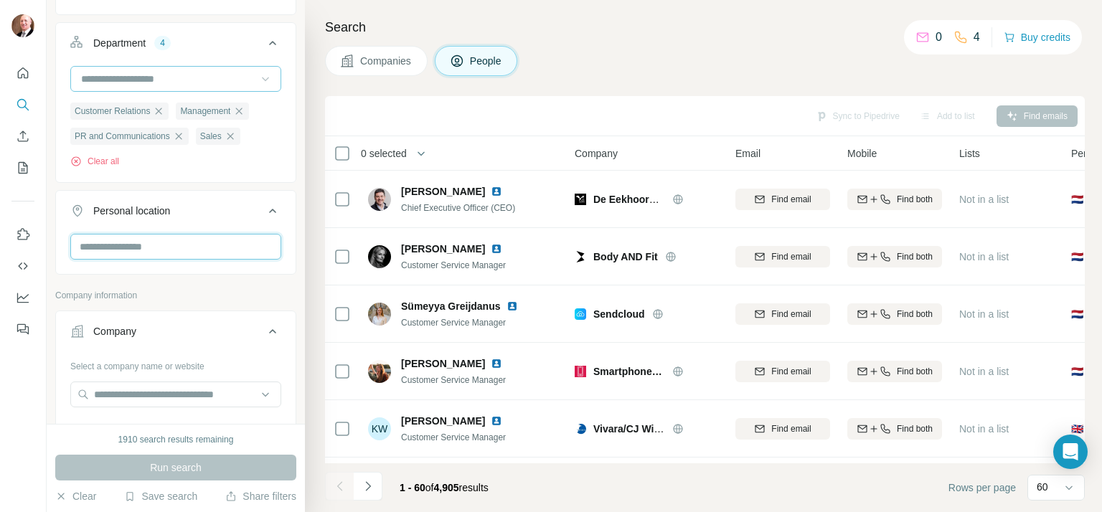
click at [184, 243] on input "text" at bounding box center [175, 247] width 211 height 26
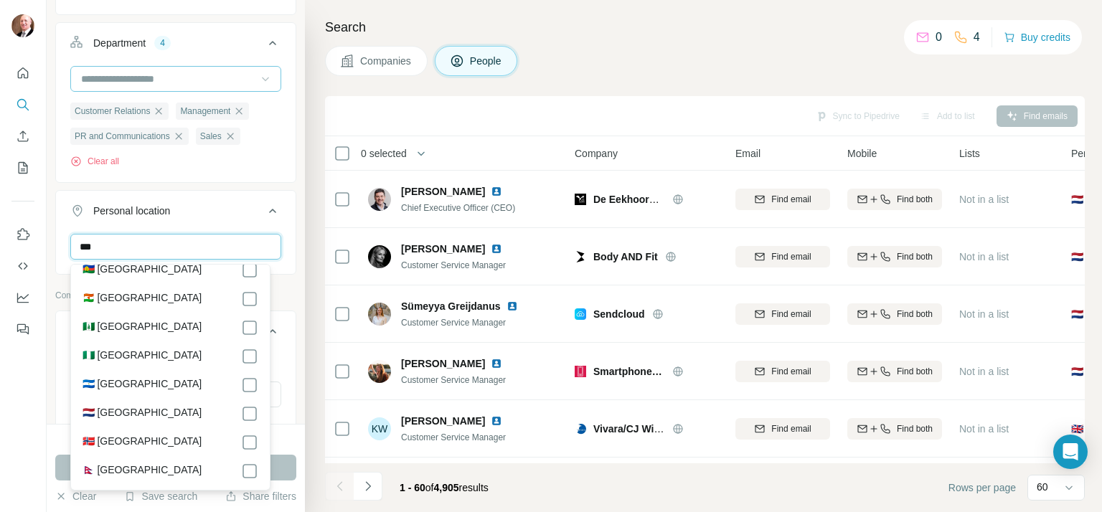
scroll to position [0, 0]
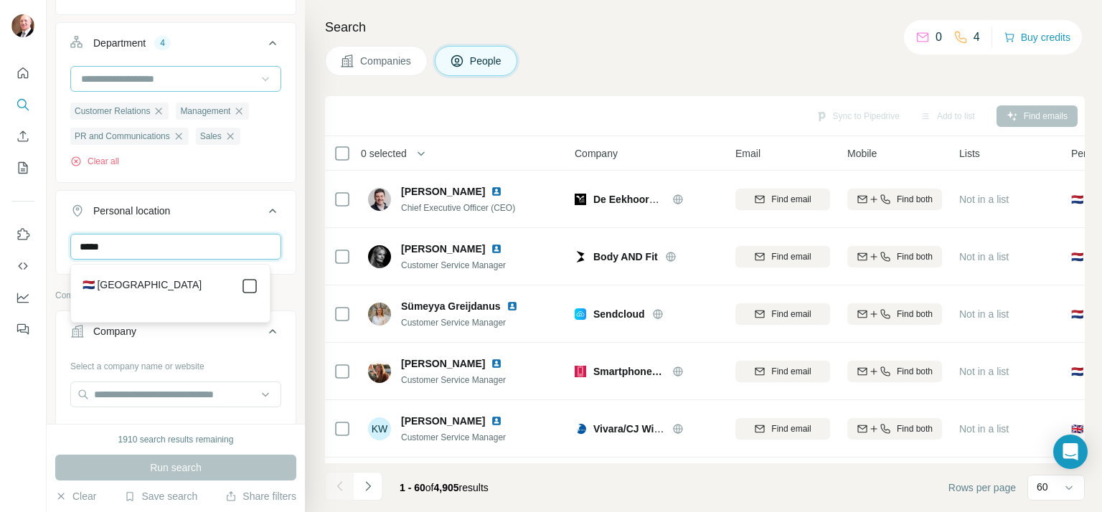
type input "*****"
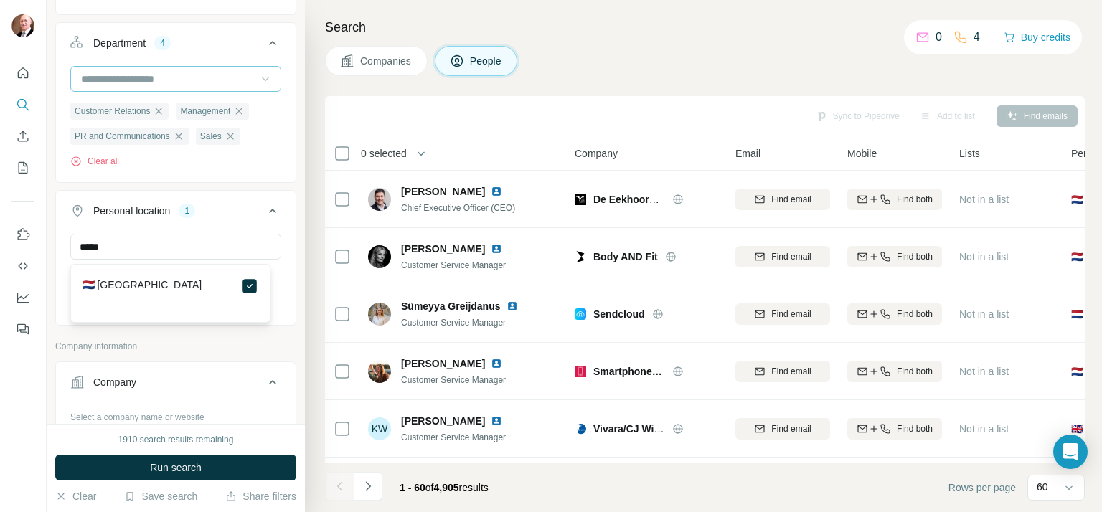
click at [260, 157] on div "Clear all" at bounding box center [175, 161] width 211 height 13
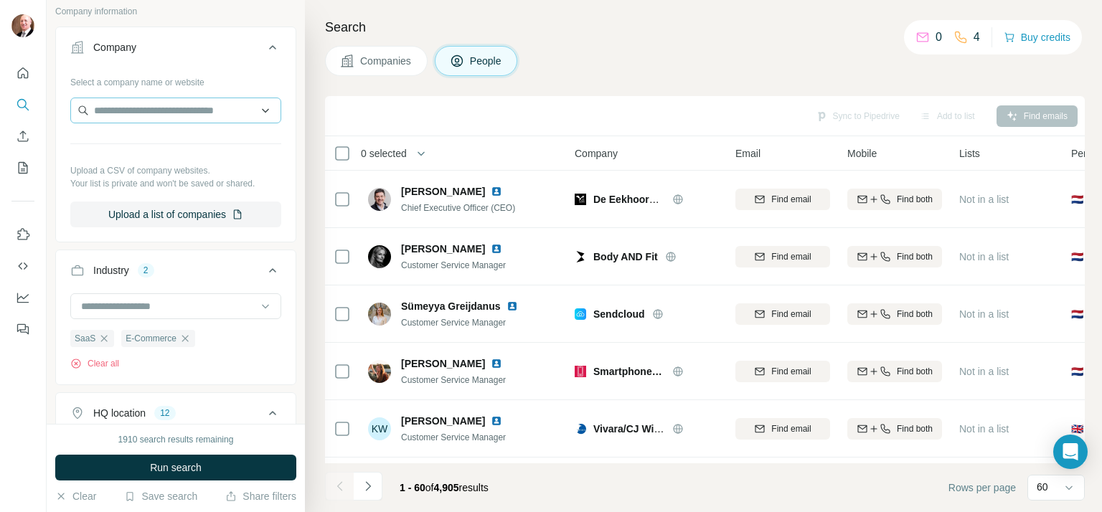
scroll to position [837, 0]
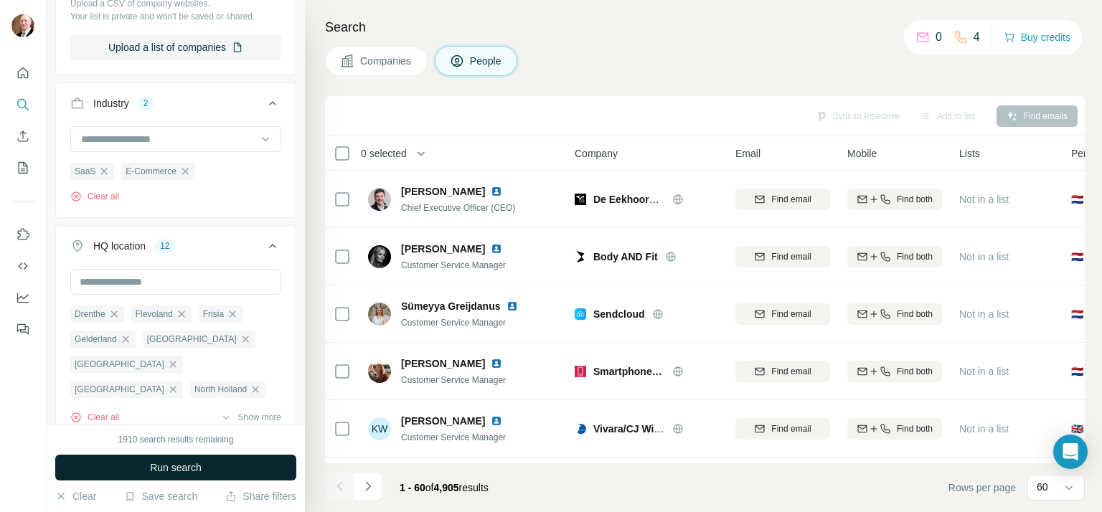
click at [158, 468] on span "Run search" at bounding box center [176, 468] width 52 height 14
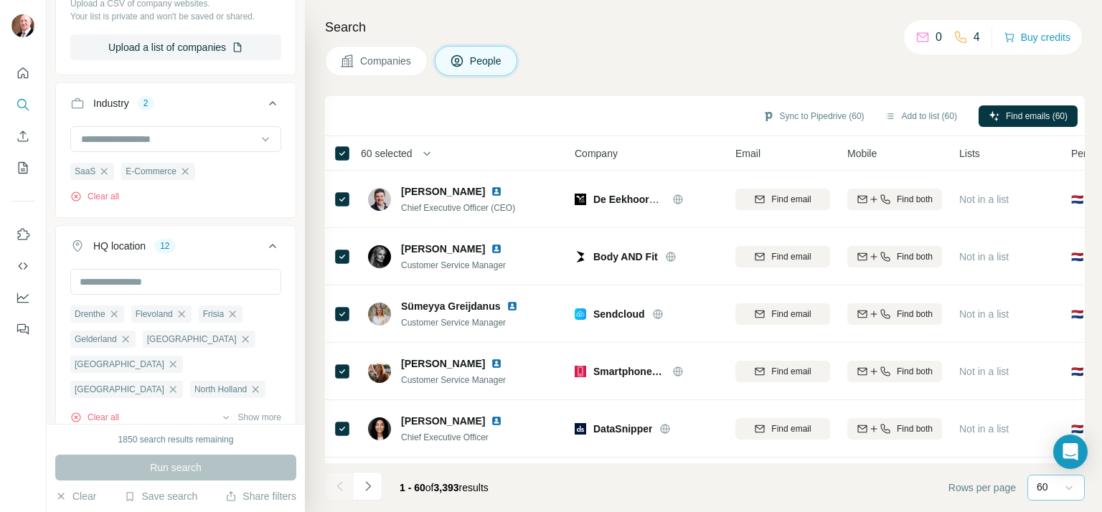
click at [1074, 486] on icon at bounding box center [1069, 488] width 14 height 14
click at [820, 481] on footer "1 - 60 of 3,393 results Rows per page 60" at bounding box center [705, 488] width 760 height 49
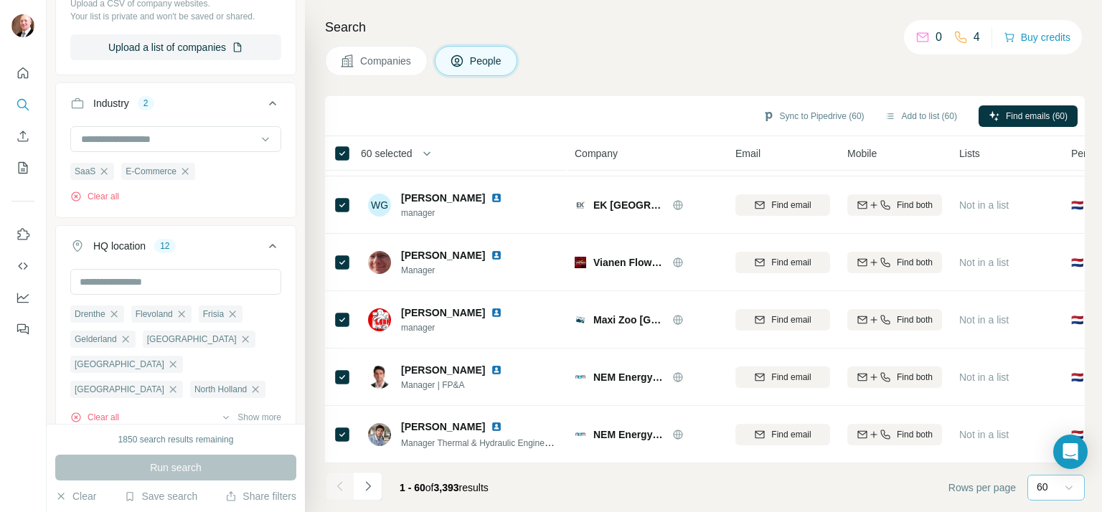
scroll to position [3158, 0]
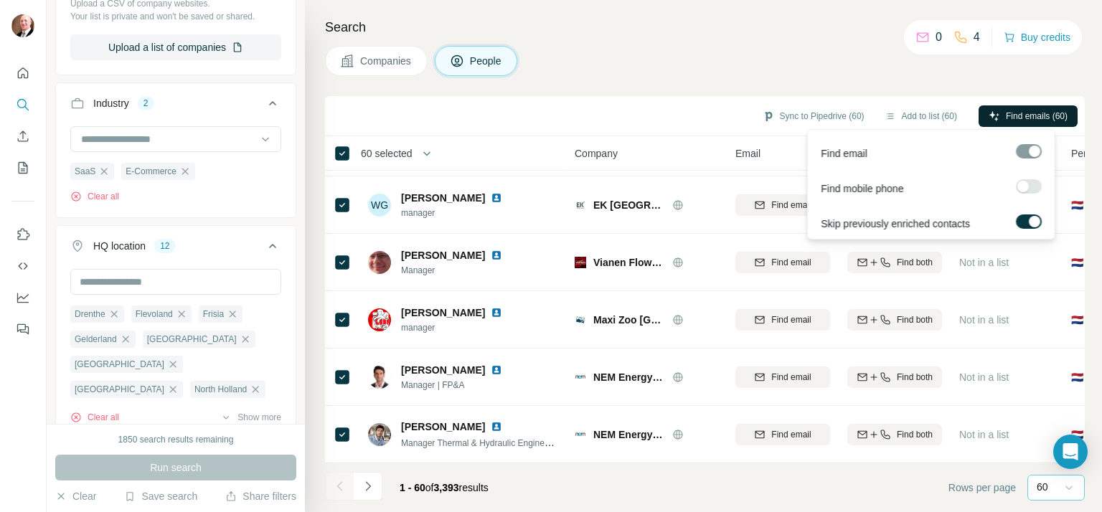
click at [1043, 111] on span "Find emails (60)" at bounding box center [1037, 116] width 62 height 13
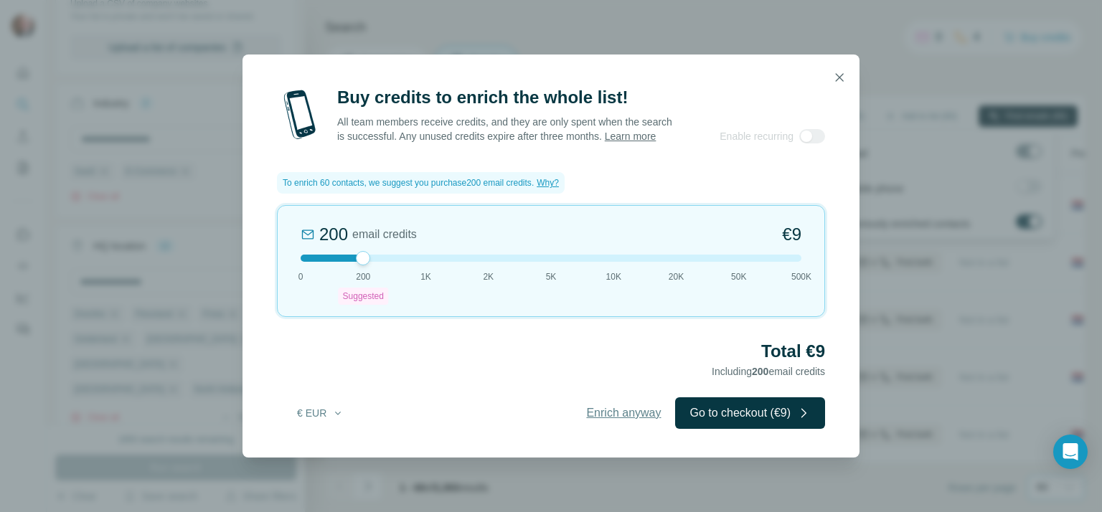
click at [624, 422] on span "Enrich anyway" at bounding box center [623, 413] width 75 height 17
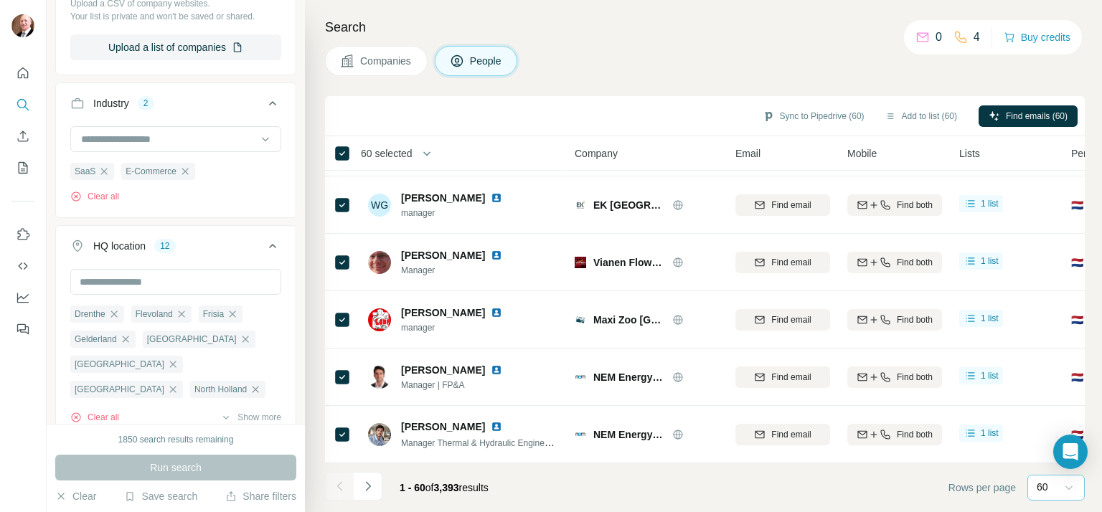
click at [829, 84] on div "Search Companies People Sync to Pipedrive (60) Add to list (60) Find emails (60…" at bounding box center [703, 256] width 797 height 512
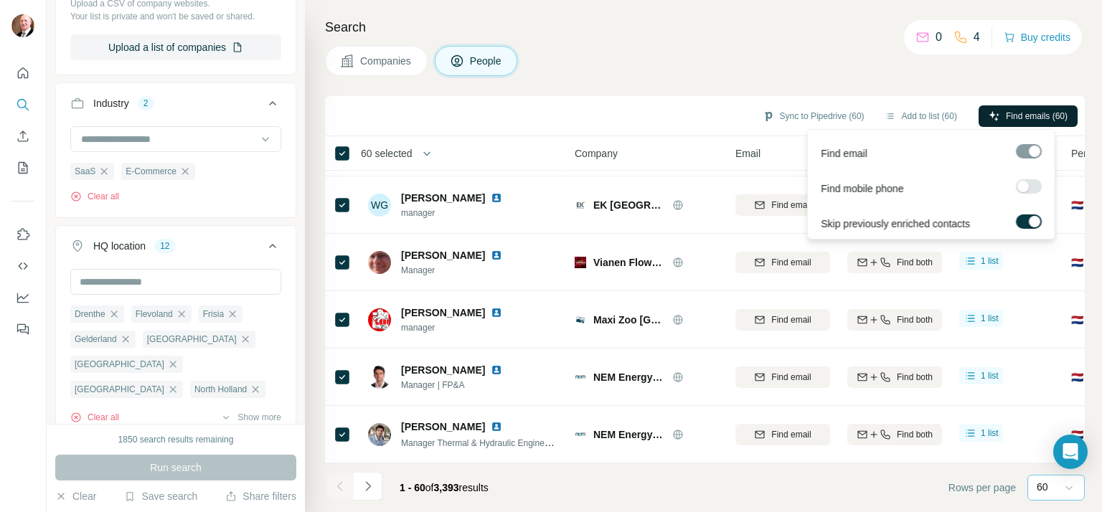
click at [1008, 113] on span "Find emails (60)" at bounding box center [1037, 116] width 62 height 13
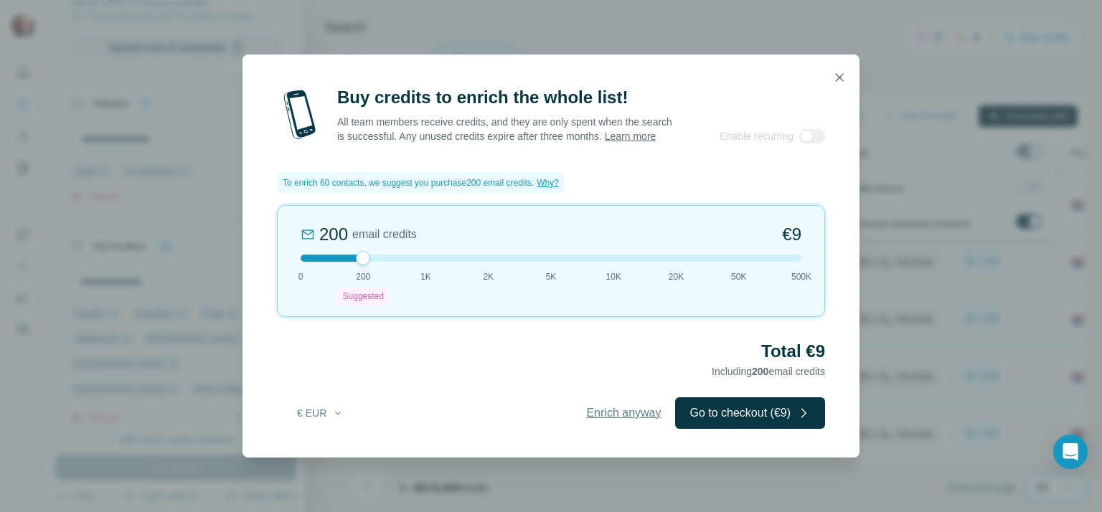
click at [633, 418] on span "Enrich anyway" at bounding box center [623, 413] width 75 height 17
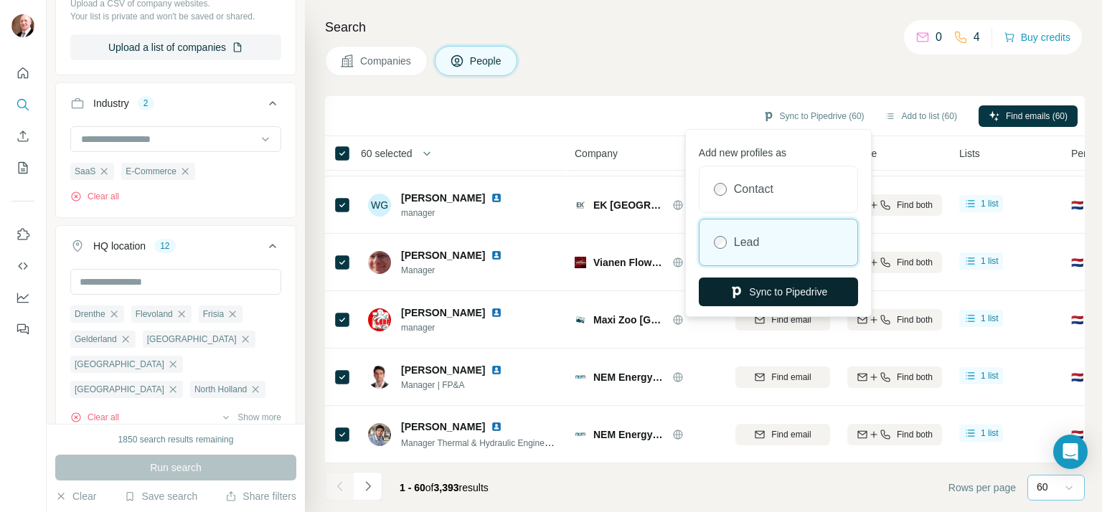
click at [774, 291] on button "Sync to Pipedrive" at bounding box center [778, 292] width 159 height 29
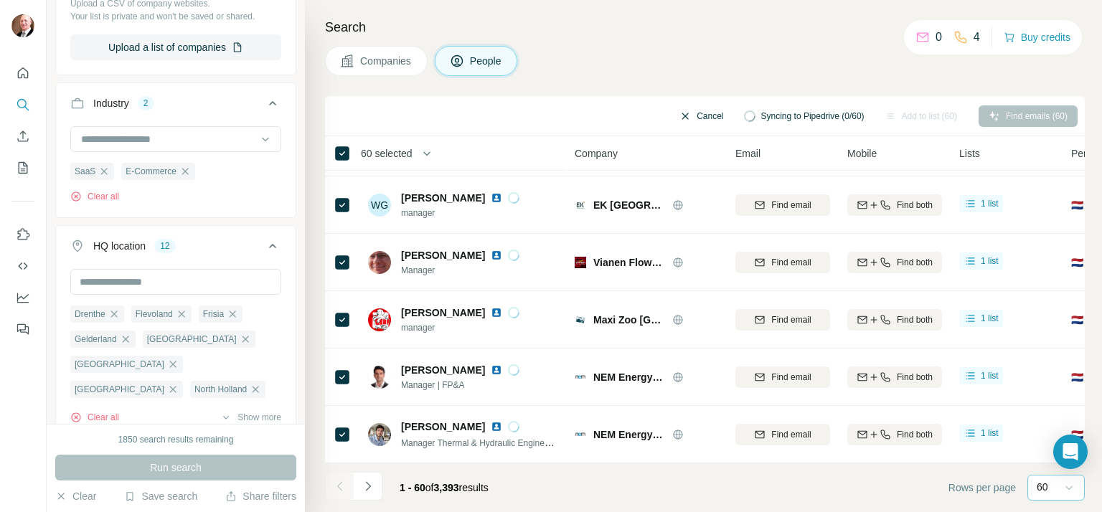
click at [702, 117] on button "Cancel" at bounding box center [701, 116] width 64 height 22
click at [349, 152] on icon at bounding box center [342, 153] width 17 height 17
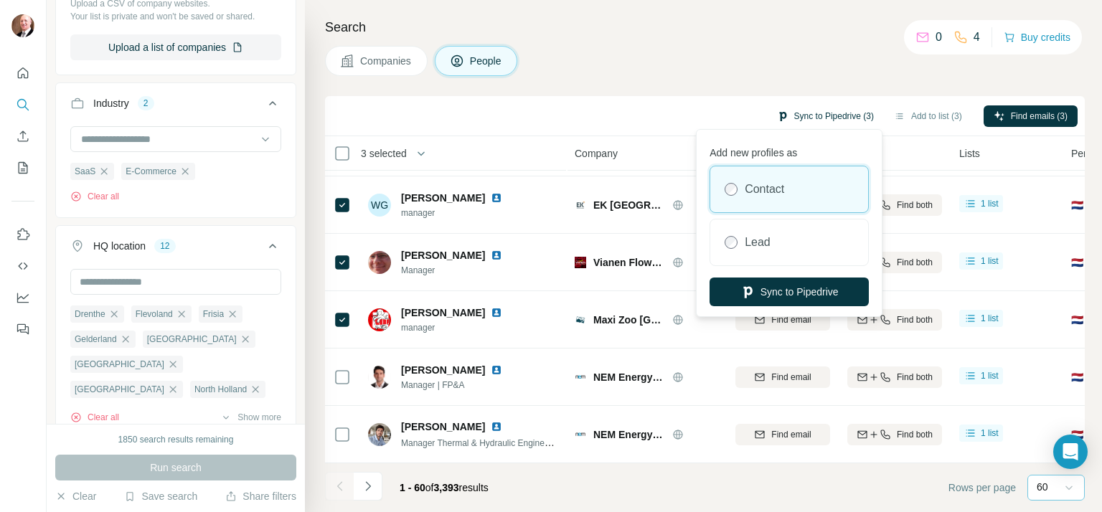
click at [810, 116] on button "Sync to Pipedrive (3)" at bounding box center [825, 116] width 117 height 22
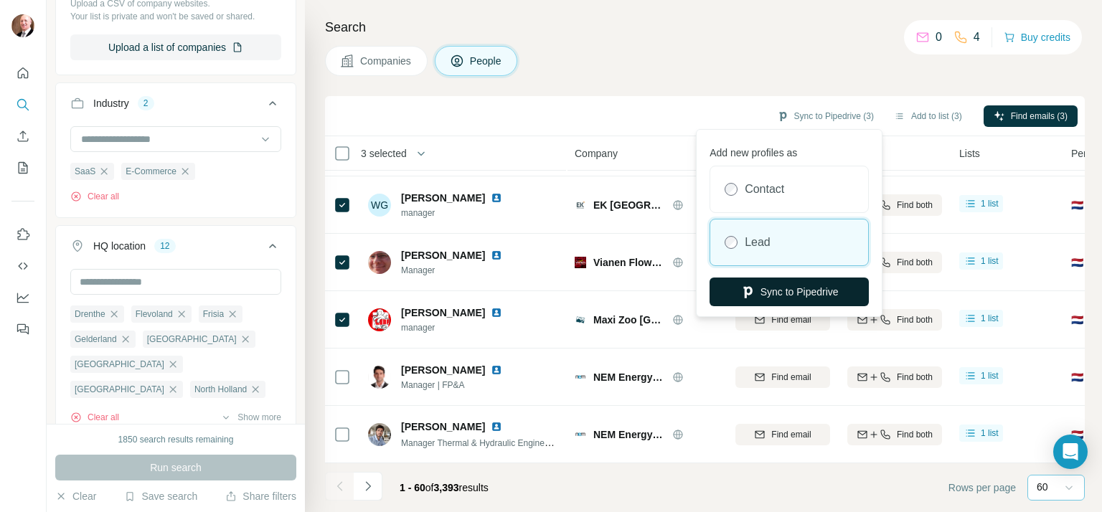
click at [786, 287] on button "Sync to Pipedrive" at bounding box center [789, 292] width 159 height 29
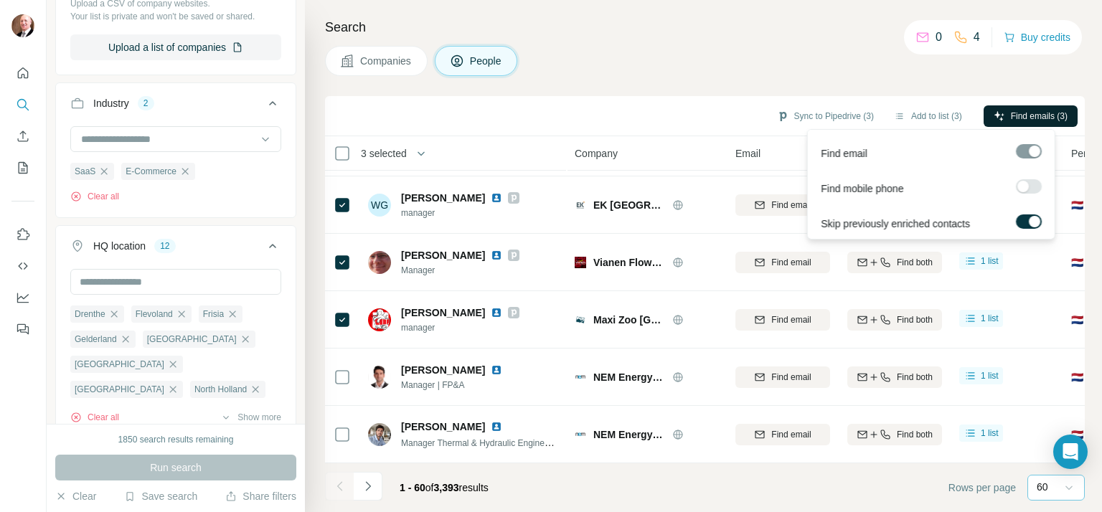
click at [1025, 113] on span "Find emails (3)" at bounding box center [1039, 116] width 57 height 13
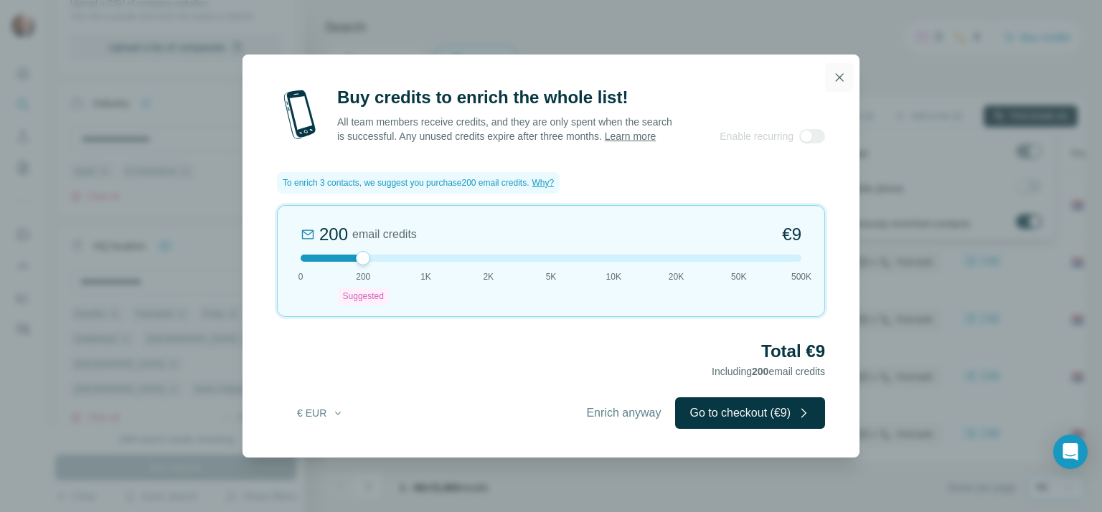
click at [835, 70] on icon "button" at bounding box center [839, 77] width 14 height 14
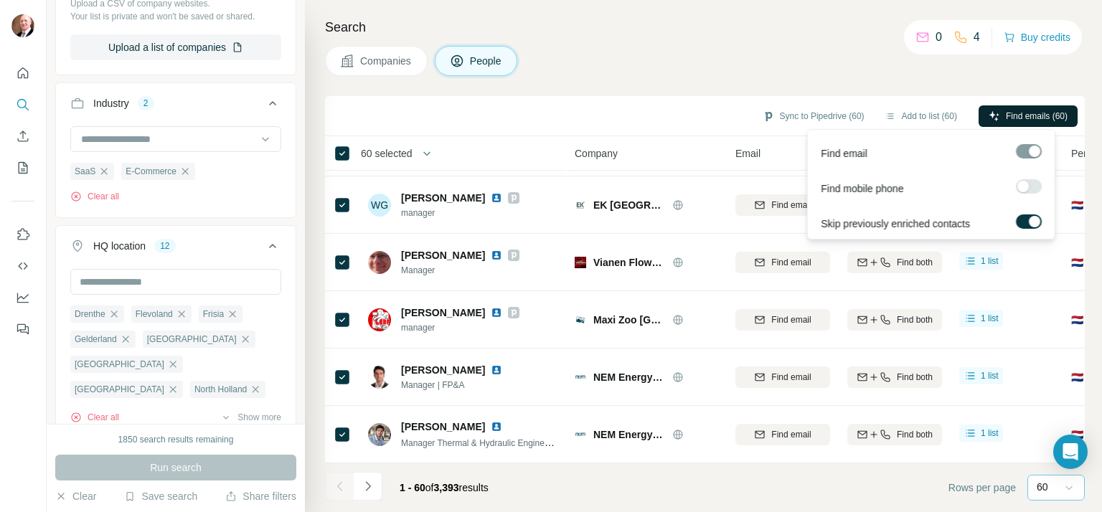
click at [1010, 115] on span "Find emails (60)" at bounding box center [1037, 116] width 62 height 13
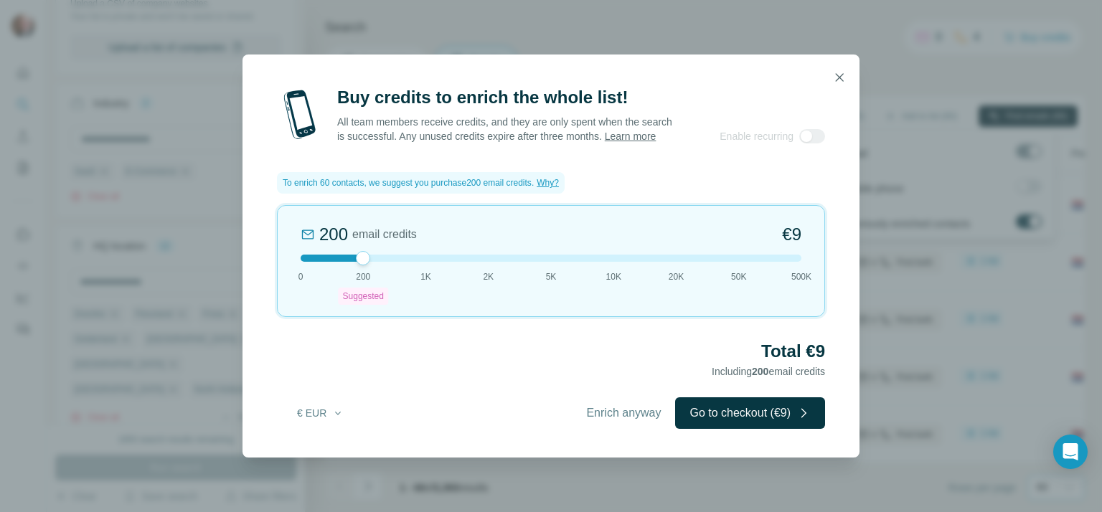
click at [422, 262] on div at bounding box center [551, 258] width 501 height 7
click at [402, 262] on div at bounding box center [551, 258] width 501 height 7
click at [367, 262] on div at bounding box center [551, 258] width 501 height 7
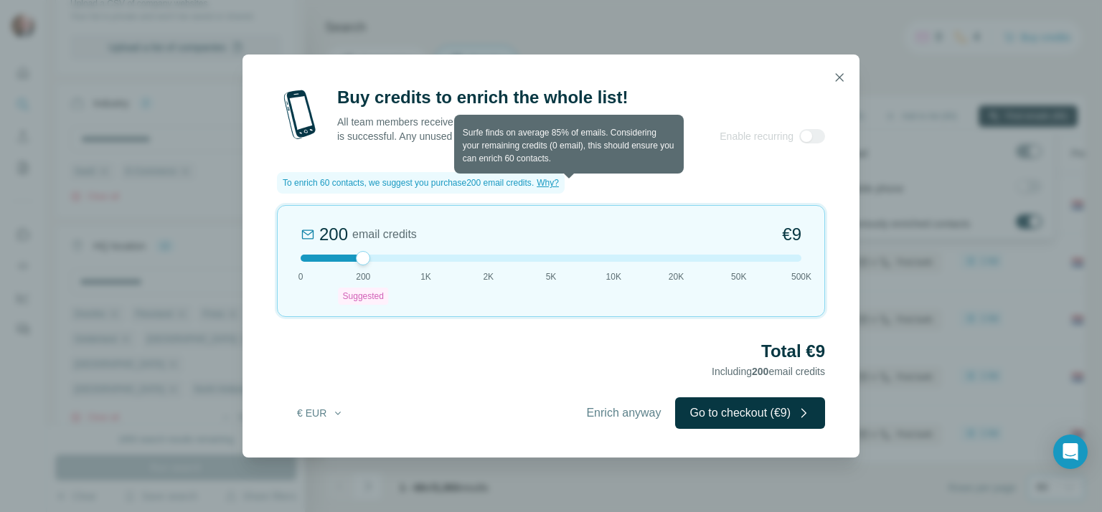
click at [559, 188] on span "Why?" at bounding box center [548, 183] width 22 height 10
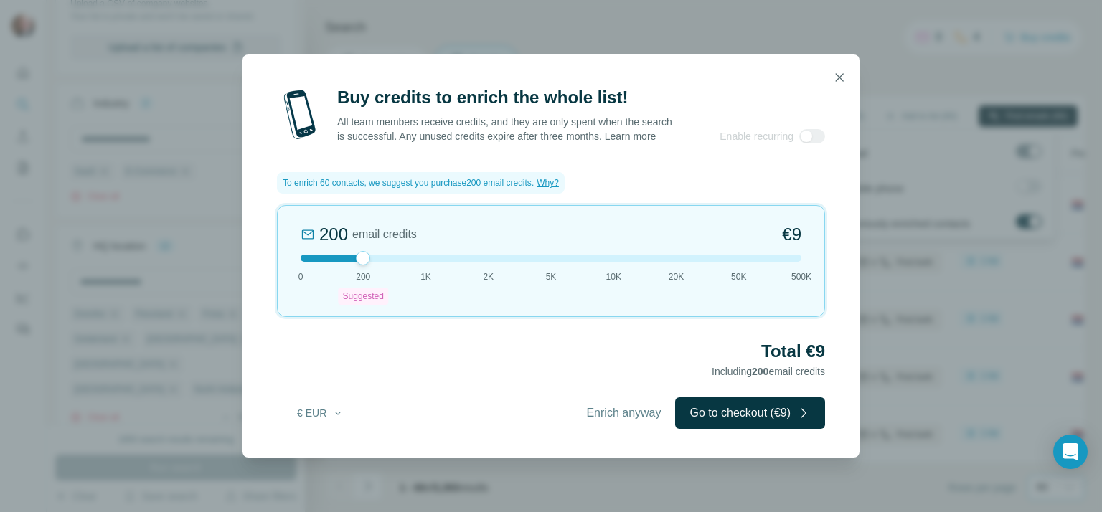
click at [841, 70] on icon "button" at bounding box center [839, 77] width 14 height 14
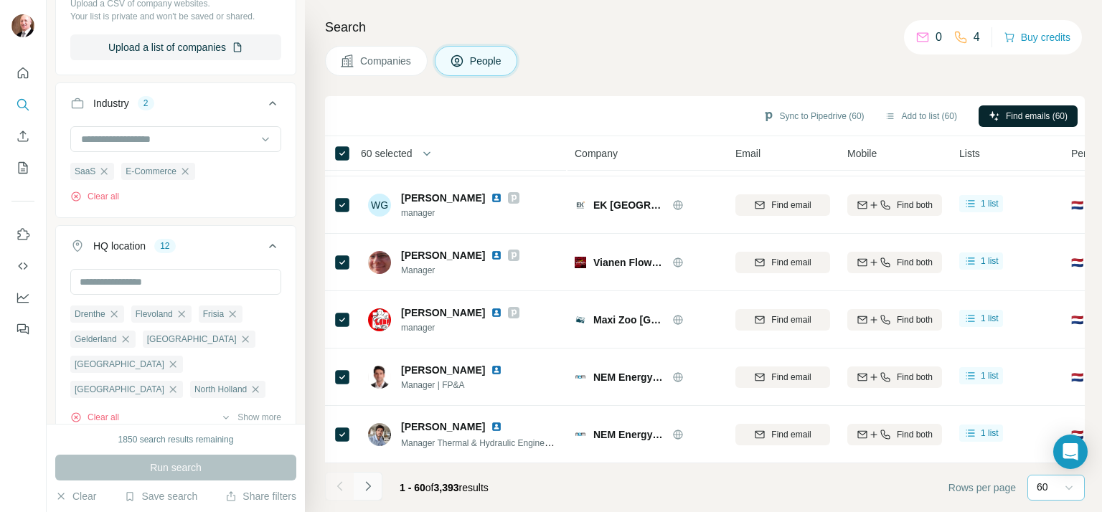
click at [367, 489] on icon "Navigate to next page" at bounding box center [367, 485] width 5 height 9
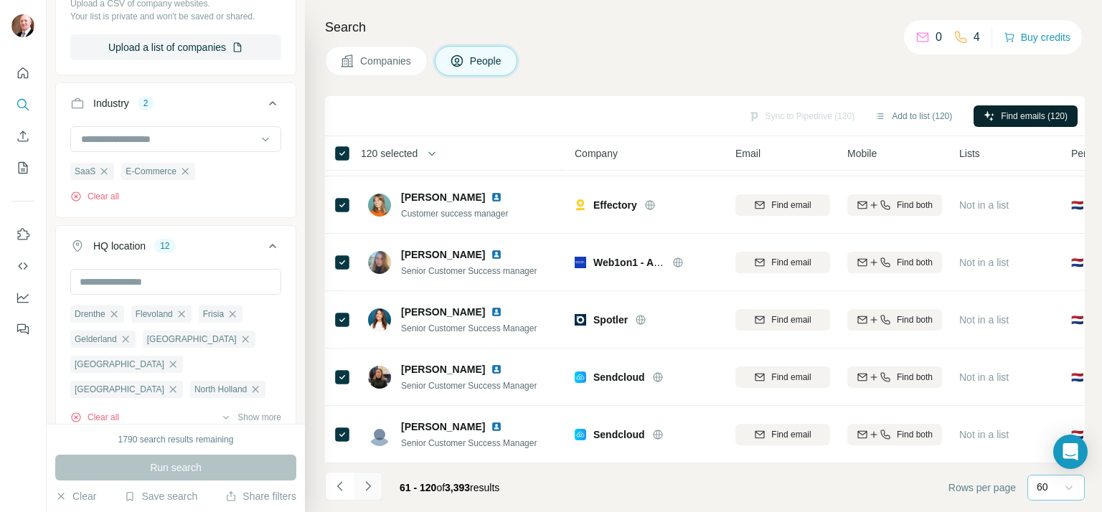
click at [367, 486] on icon "Navigate to next page" at bounding box center [368, 486] width 14 height 14
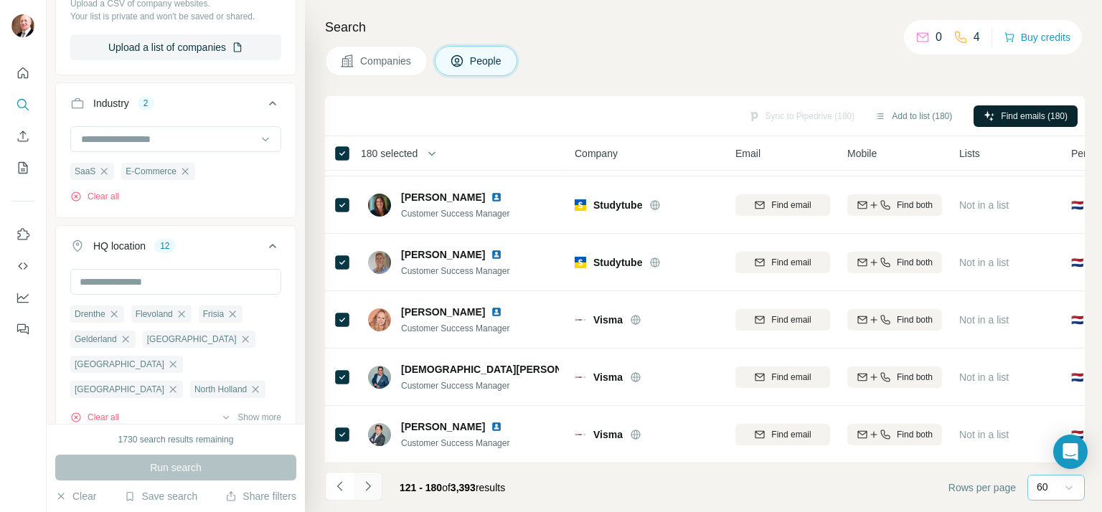
click at [371, 488] on icon "Navigate to next page" at bounding box center [368, 486] width 14 height 14
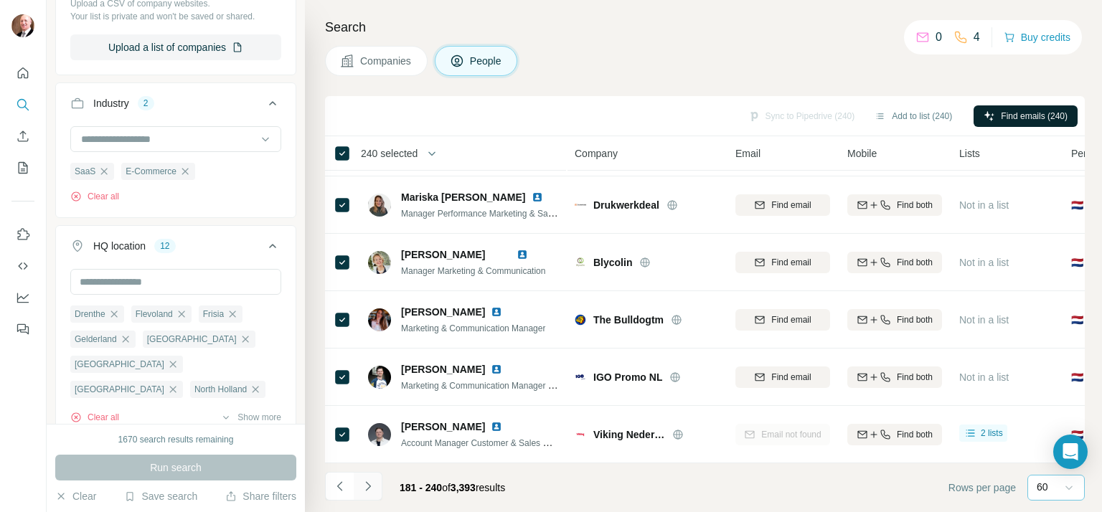
click at [369, 486] on icon "Navigate to next page" at bounding box center [368, 486] width 14 height 14
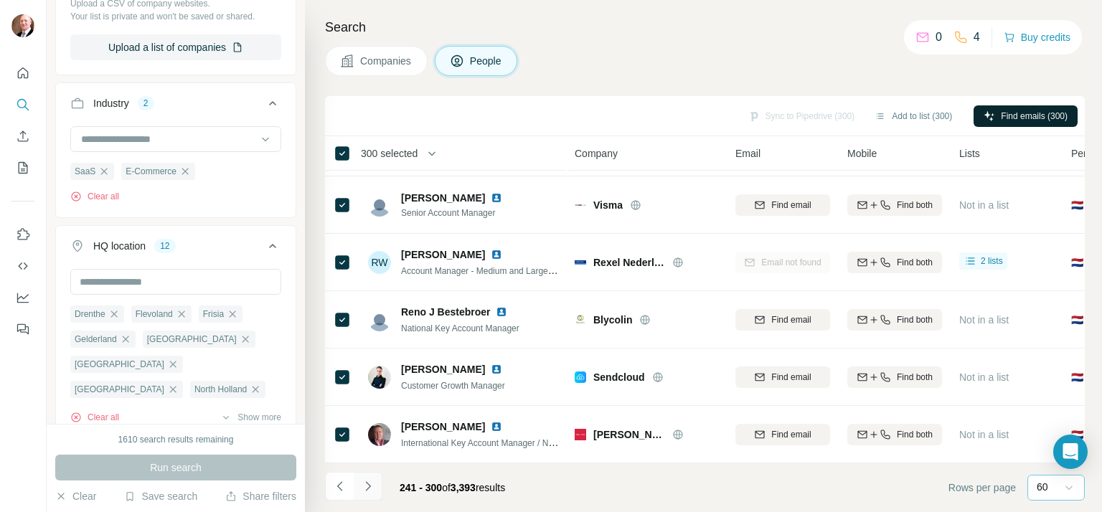
click at [368, 484] on icon "Navigate to next page" at bounding box center [368, 486] width 14 height 14
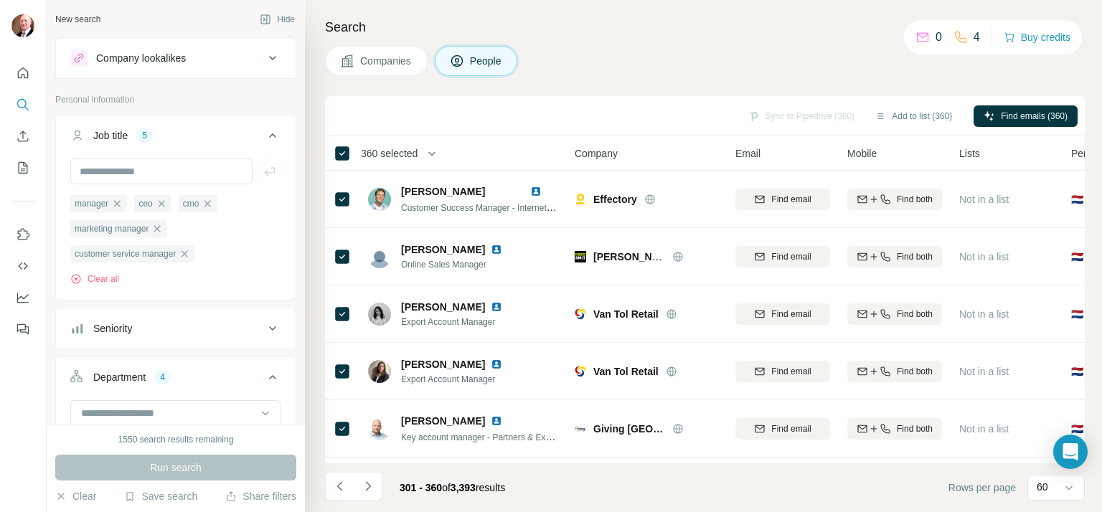
scroll to position [334, 0]
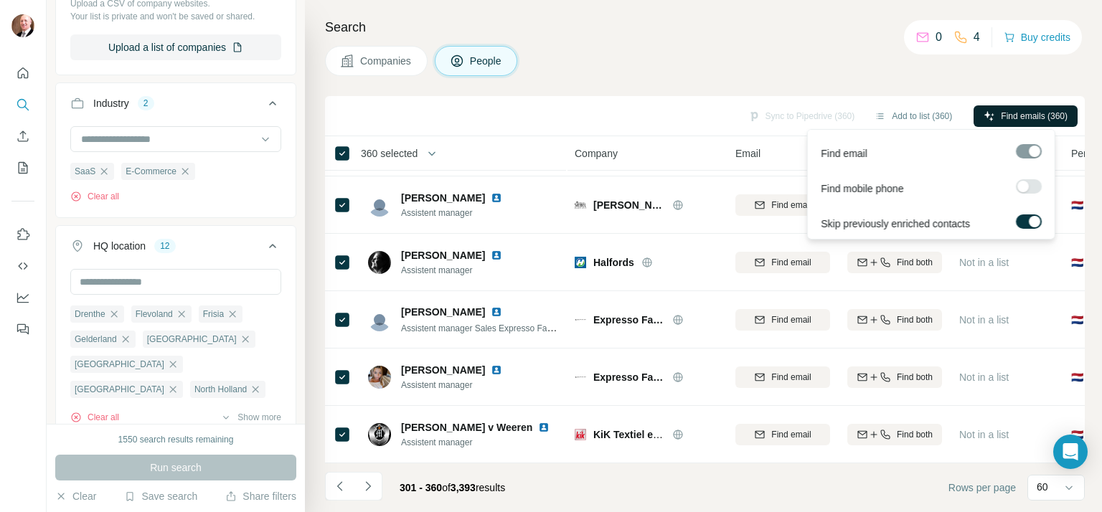
click at [1001, 114] on span "Find emails (360)" at bounding box center [1034, 116] width 67 height 13
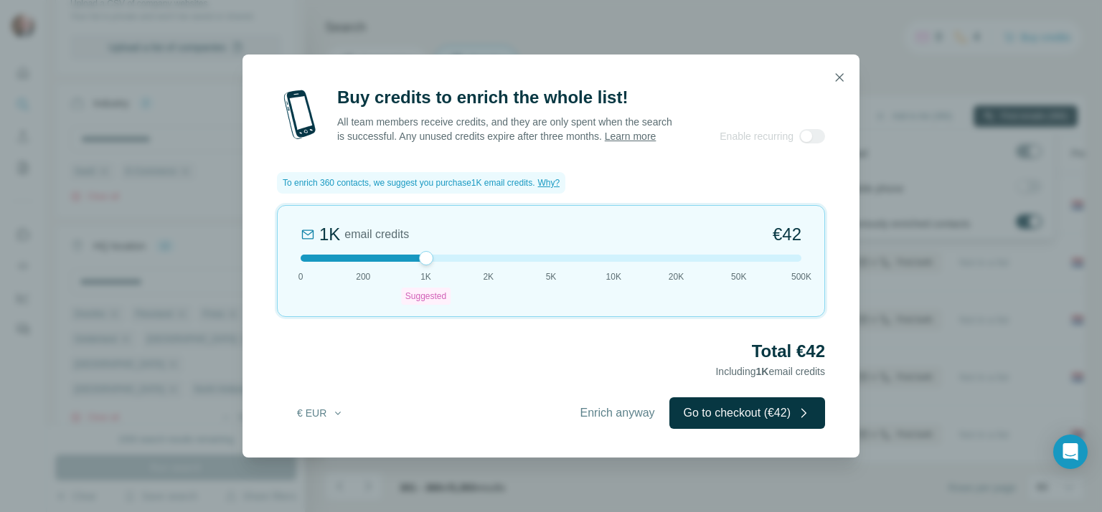
click at [796, 262] on div at bounding box center [551, 258] width 501 height 7
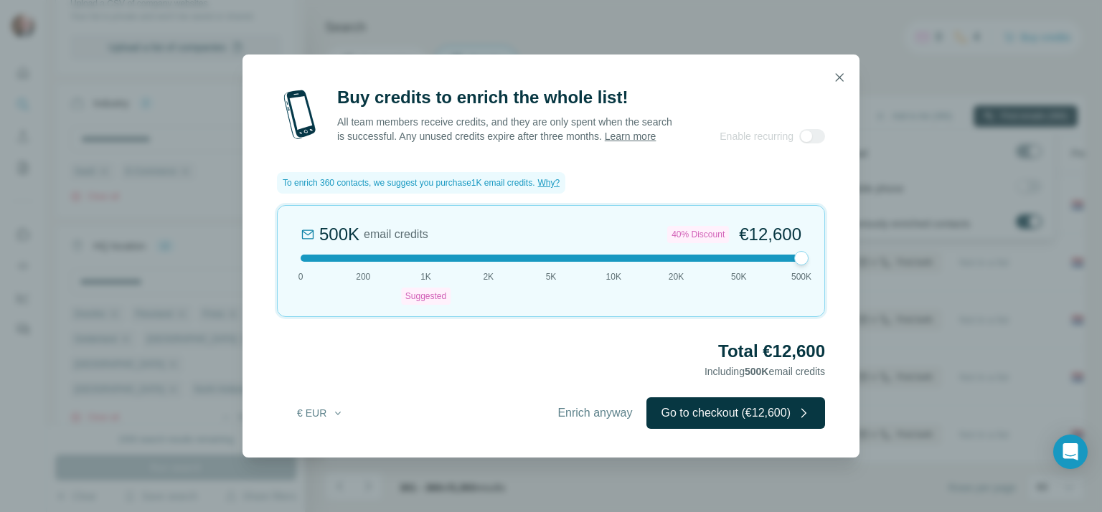
drag, startPoint x: 800, startPoint y: 265, endPoint x: 814, endPoint y: 266, distance: 14.4
click at [814, 266] on div "500K email credits 40% Discount €12,600 0 200 1K Suggested 2K 5K 10K 20K 50K 50…" at bounding box center [551, 261] width 548 height 112
click at [425, 262] on div at bounding box center [551, 258] width 501 height 7
